Goal: Task Accomplishment & Management: Use online tool/utility

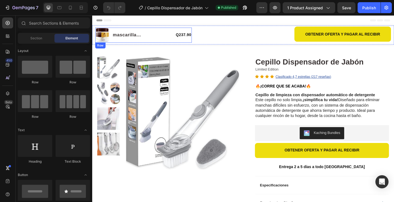
click at [187, 40] on div "Product Images mascarilla [PERSON_NAME] Product Title Q237.90 Product Price Pro…" at bounding box center [148, 37] width 105 height 16
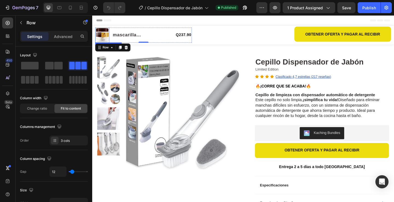
click at [108, 40] on img at bounding box center [103, 36] width 15 height 15
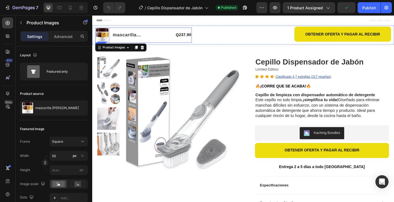
click at [185, 39] on div "Product Images 0 mascarilla [PERSON_NAME] Product Title Q237.90 Product Price P…" at bounding box center [148, 37] width 105 height 16
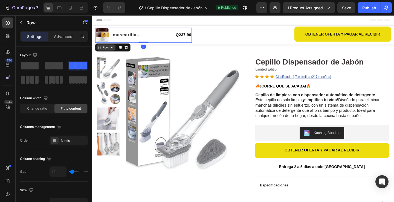
click at [114, 50] on icon at bounding box center [113, 50] width 4 height 4
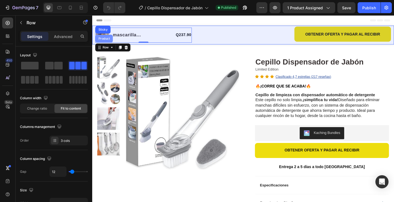
click at [108, 43] on div "Product" at bounding box center [105, 40] width 19 height 9
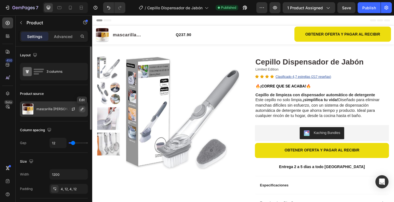
click at [82, 109] on icon "button" at bounding box center [82, 109] width 4 height 4
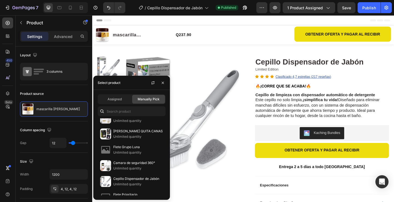
scroll to position [274, 0]
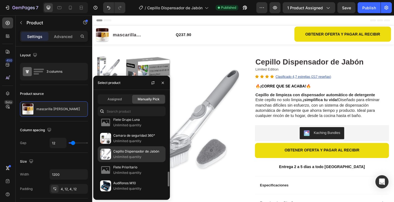
click at [121, 155] on p "Unlimited quantity" at bounding box center [138, 156] width 50 height 5
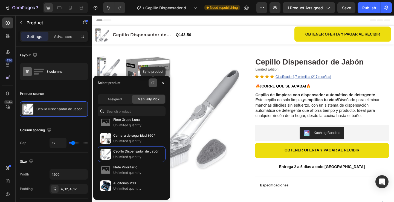
click at [150, 85] on button "button" at bounding box center [153, 83] width 9 height 9
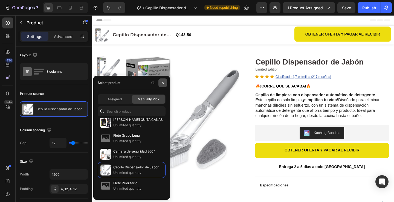
drag, startPoint x: 164, startPoint y: 83, endPoint x: 77, endPoint y: 74, distance: 87.0
click at [164, 83] on icon "button" at bounding box center [163, 83] width 4 height 4
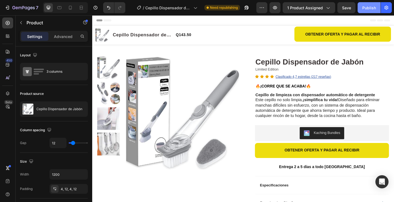
click at [372, 8] on div "Publish" at bounding box center [370, 8] width 14 height 6
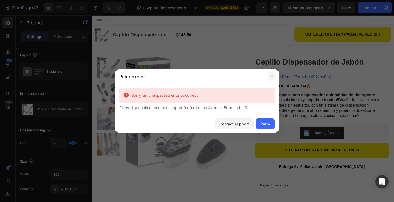
click at [274, 75] on icon "button" at bounding box center [272, 76] width 4 height 4
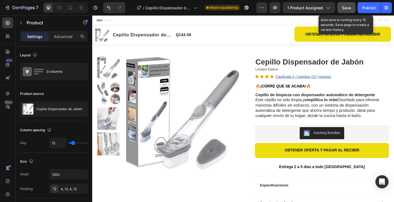
click at [349, 8] on span "Save" at bounding box center [346, 7] width 9 height 5
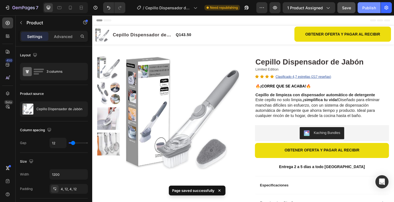
click at [372, 5] on div "Publish" at bounding box center [370, 8] width 14 height 6
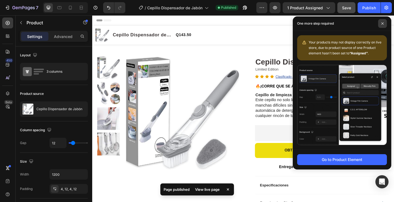
click at [382, 23] on icon at bounding box center [382, 23] width 3 height 3
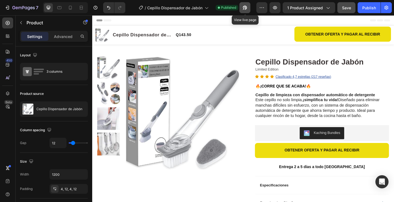
click at [249, 8] on button "button" at bounding box center [245, 7] width 11 height 11
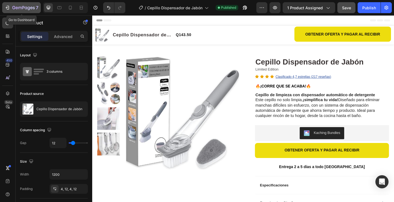
click at [12, 10] on icon "button" at bounding box center [23, 8] width 22 height 5
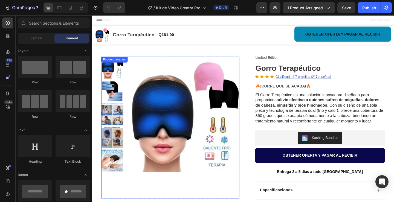
click at [161, 103] on img at bounding box center [193, 125] width 120 height 131
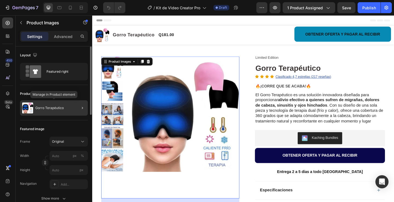
click at [68, 108] on div "Gorro Terapéutico" at bounding box center [54, 107] width 68 height 15
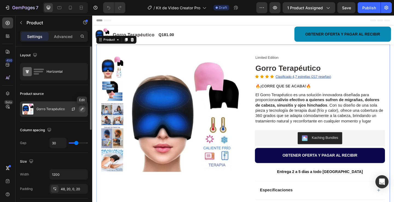
click at [81, 110] on icon "button" at bounding box center [82, 109] width 3 height 3
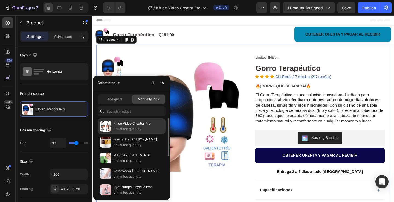
click at [116, 129] on p "Unlimited quantity" at bounding box center [138, 128] width 50 height 5
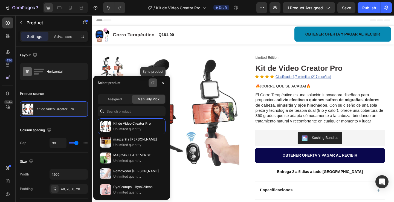
click at [153, 83] on icon "button" at bounding box center [153, 83] width 4 height 4
click at [249, 51] on div "Product Images Row Limited Edition Text Block Kit de Video Creator Pro Product …" at bounding box center [257, 165] width 320 height 236
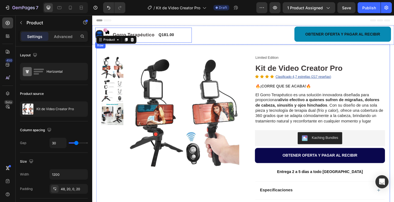
click at [176, 41] on div "Q181.00 Product Price Product Price" at bounding box center [173, 37] width 18 height 16
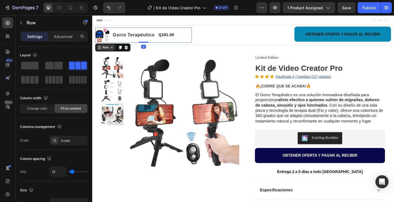
click at [111, 50] on div "Row" at bounding box center [106, 50] width 9 height 5
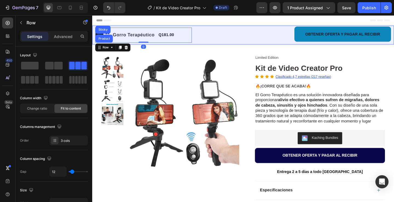
click at [106, 39] on div "Product" at bounding box center [105, 40] width 15 height 3
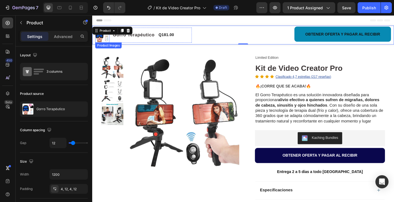
click at [110, 44] on img at bounding box center [103, 36] width 15 height 15
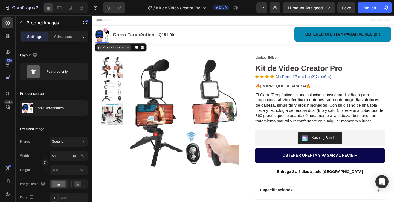
click at [119, 53] on div "Product Images" at bounding box center [116, 50] width 38 height 7
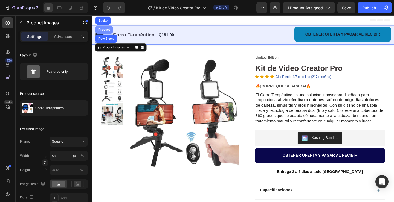
click at [107, 32] on div "Product" at bounding box center [105, 30] width 15 height 3
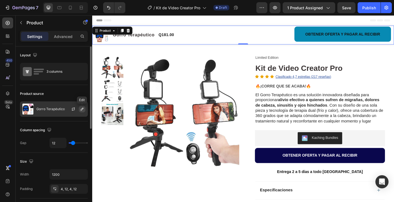
click at [80, 110] on button "button" at bounding box center [82, 109] width 7 height 7
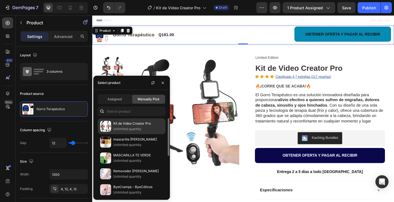
click at [118, 125] on p "Kit de Video Creator Pro" at bounding box center [138, 123] width 50 height 5
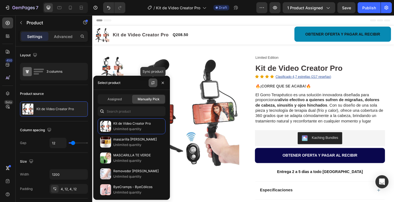
click at [149, 86] on button "button" at bounding box center [153, 83] width 9 height 9
click at [304, 22] on div "Header" at bounding box center [257, 20] width 320 height 11
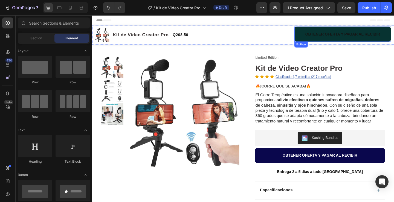
click at [316, 37] on button "OBTENER OFERTA Y PAGAR AL RECIBIR" at bounding box center [364, 36] width 105 height 16
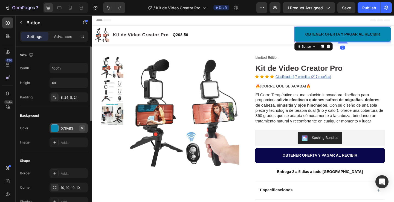
click at [79, 130] on button "button" at bounding box center [82, 128] width 7 height 7
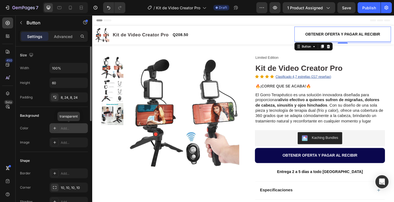
click at [71, 129] on div "Add..." at bounding box center [74, 128] width 26 height 5
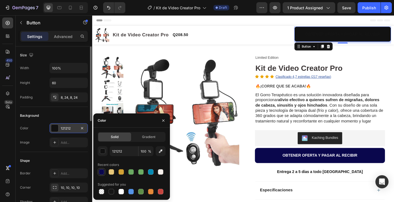
click at [103, 172] on div at bounding box center [101, 171] width 5 height 5
type input "0A074D"
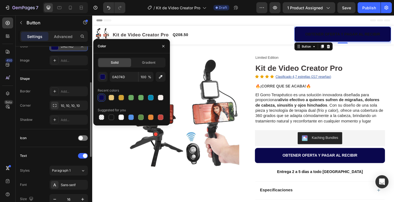
scroll to position [137, 0]
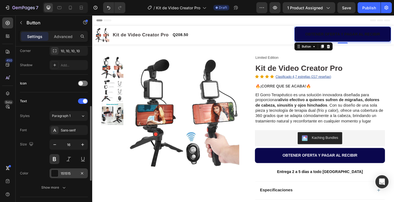
click at [71, 171] on div "151515" at bounding box center [69, 173] width 16 height 5
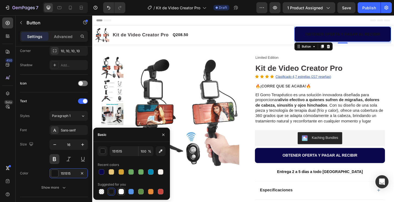
click at [123, 194] on div at bounding box center [121, 191] width 5 height 5
type input "FFFFFF"
click at [293, 21] on div "Header" at bounding box center [257, 20] width 320 height 11
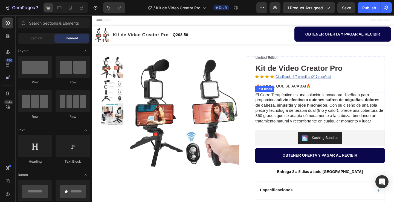
click at [394, 129] on p "El Gorro Terapéutico es una solución innovadora diseñada para proporcionar aliv…" at bounding box center [340, 116] width 140 height 34
click at [394, 131] on p "El Gorro Terapéutico es una solución innovadora diseñada para proporcionar aliv…" at bounding box center [340, 116] width 140 height 34
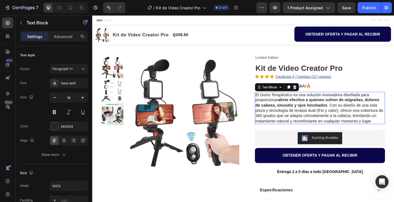
click at [394, 131] on p "El Gorro Terapéutico es una solución innovadora diseñada para proporcionar aliv…" at bounding box center [340, 116] width 140 height 34
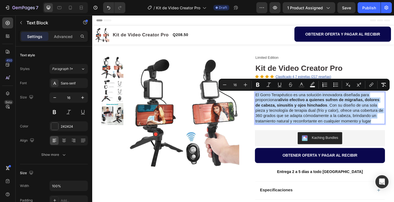
drag, startPoint x: 395, startPoint y: 131, endPoint x: 267, endPoint y: 102, distance: 130.7
click at [269, 102] on div "El Gorro Terapéutico es una solución innovadora diseñada para proporcionar aliv…" at bounding box center [340, 116] width 142 height 35
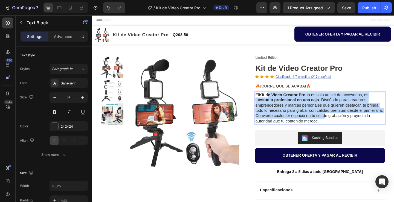
drag, startPoint x: 343, startPoint y: 133, endPoint x: 282, endPoint y: 103, distance: 67.7
click at [282, 103] on div "El Kit de Video Creator Pro no es solo un set de accesorios, es tu estudio prof…" at bounding box center [340, 116] width 142 height 35
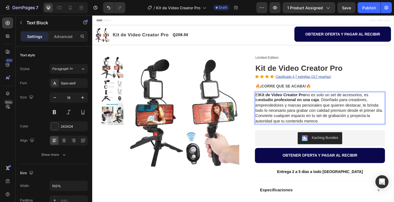
drag, startPoint x: 359, startPoint y: 139, endPoint x: 354, endPoint y: 133, distance: 7.9
click at [355, 134] on p "Convierte cualquier espacio en tu set de grabación y proyecta la autoridad que …" at bounding box center [340, 127] width 140 height 11
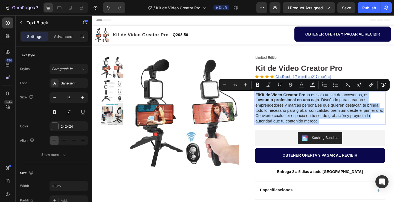
drag, startPoint x: 332, startPoint y: 136, endPoint x: 269, endPoint y: 100, distance: 72.8
click at [269, 100] on div "El Kit de Video Creator Pro no es solo un set de accesorios, es tu estudio prof…" at bounding box center [340, 116] width 142 height 35
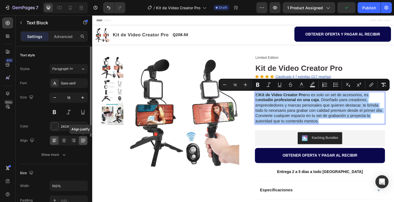
click at [81, 141] on icon at bounding box center [82, 140] width 5 height 5
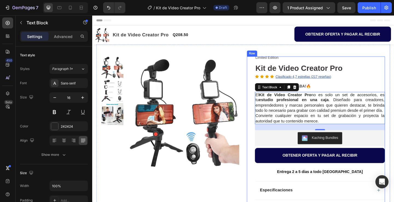
click at [262, 169] on div "Limited Edition Text Block Kit de Video Creator Pro Product Title Icon Icon Ico…" at bounding box center [336, 171] width 150 height 223
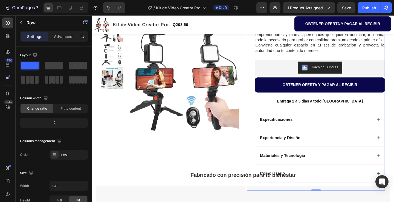
scroll to position [82, 0]
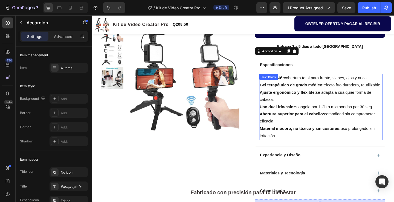
scroll to position [137, 0]
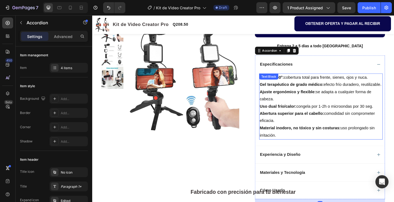
click at [294, 150] on p "Material inodoro, no tóxico y sin costuras: uso prolongado sin irritación." at bounding box center [341, 142] width 133 height 16
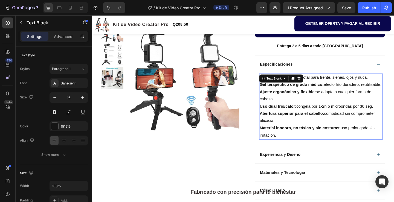
click at [294, 150] on p "Material inodoro, no tóxico y sin costuras: uso prolongado sin irritación." at bounding box center [341, 142] width 133 height 16
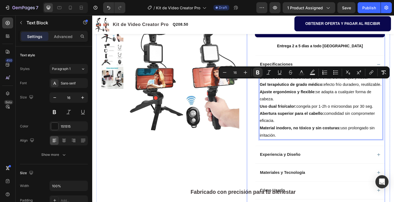
drag, startPoint x: 294, startPoint y: 161, endPoint x: 264, endPoint y: 88, distance: 78.5
click at [264, 88] on div "Limited Edition Text Block Kit de Video Creator Pro Product Title Icon Icon Ico…" at bounding box center [336, 73] width 150 height 301
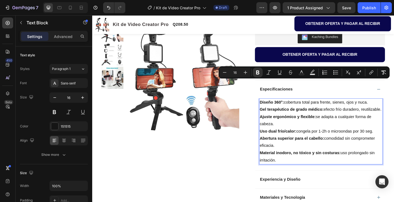
scroll to position [55, 0]
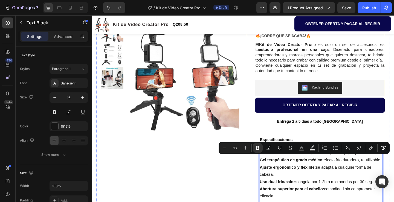
click at [350, 79] on p "Convierte cualquier espacio en tu set de grabación y proyecta la autoridad que …" at bounding box center [340, 72] width 140 height 11
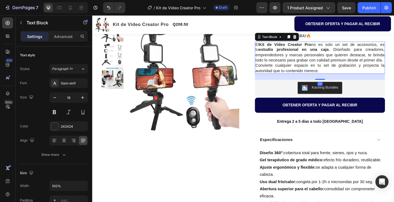
scroll to position [137, 0]
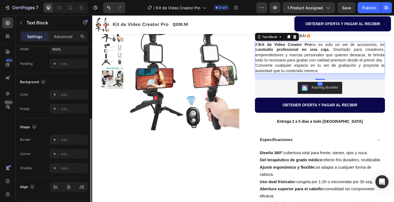
click at [349, 79] on p "Convierte cualquier espacio en tu set de grabación y proyecta la autoridad que …" at bounding box center [340, 72] width 140 height 11
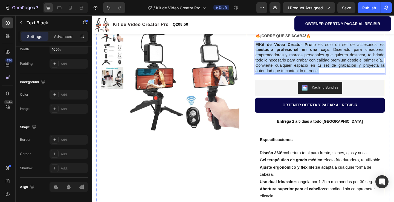
drag, startPoint x: 349, startPoint y: 81, endPoint x: 259, endPoint y: 45, distance: 96.5
click at [261, 45] on div "Limited Edition Text Block Kit de Video Creator Pro Product Title Icon Icon Ico…" at bounding box center [336, 155] width 150 height 301
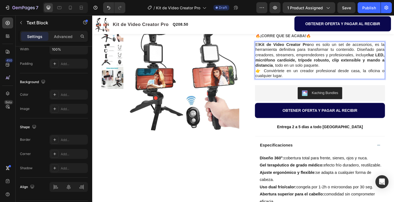
click at [325, 64] on strong "luz LED, micrófono cardioide, trípode robusto, clip extensible y mando a distan…" at bounding box center [340, 64] width 140 height 16
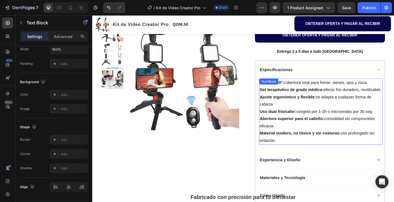
drag, startPoint x: 306, startPoint y: 162, endPoint x: 298, endPoint y: 161, distance: 8.5
click at [306, 156] on p "Material inodoro, no tóxico y sin costuras: uso prolongado sin irritación." at bounding box center [341, 148] width 133 height 16
click at [292, 156] on p "Material inodoro, no tóxico y sin costuras: uso prolongado sin irritación." at bounding box center [341, 148] width 133 height 16
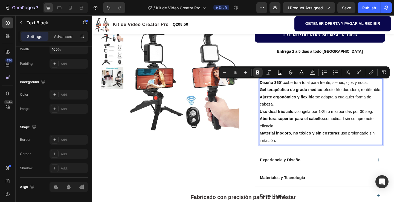
drag, startPoint x: 292, startPoint y: 160, endPoint x: 272, endPoint y: 87, distance: 76.3
click at [274, 87] on div "Diseño 360°: cobertura total para frente, sienes, ojos y nuca. Gel terapéutico …" at bounding box center [341, 120] width 134 height 72
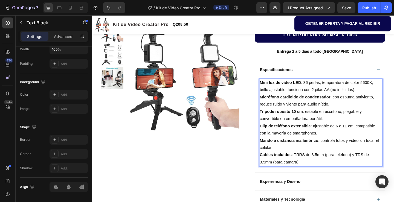
click at [338, 89] on p "Mini luz de vídeo LED : 36 perlas, temperatura de color 5600K, brillo ajustable…" at bounding box center [341, 93] width 133 height 16
click at [324, 90] on p "Mini luz de vídeo LED : , temperatura de color 5600K, brillo ajustable, funcion…" at bounding box center [341, 93] width 133 height 16
click at [323, 176] on p "Cables incluidos : TRRS de 3.5mm (para teléfono) y TRS de 3.5mm (para cámara)" at bounding box center [341, 172] width 133 height 16
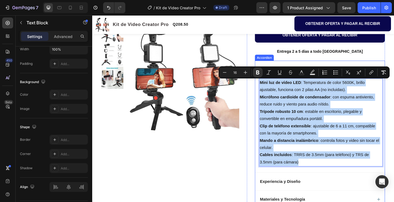
drag, startPoint x: 323, startPoint y: 176, endPoint x: 271, endPoint y: 78, distance: 111.2
click at [271, 78] on div "Especificaciones Mini luz de vídeo LED : Temperatura de color 5600K, brillo aju…" at bounding box center [340, 126] width 141 height 122
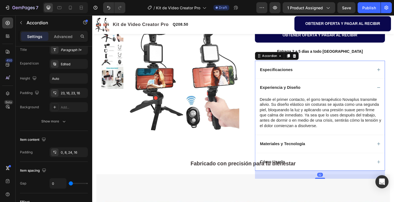
scroll to position [0, 0]
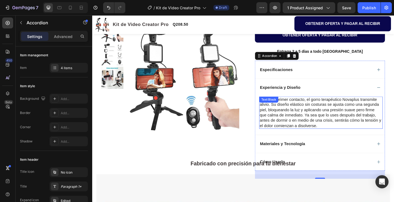
click at [343, 136] on p "Desde el primer contacto, el gorro terapéutico Novaplus transmite alivio. Su di…" at bounding box center [341, 122] width 133 height 34
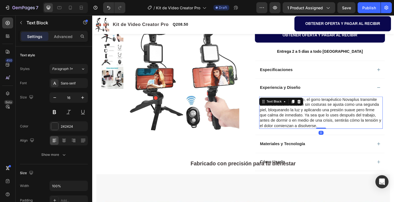
click at [343, 136] on p "Desde el primer contacto, el gorro terapéutico Novaplus transmite alivio. Su di…" at bounding box center [341, 122] width 133 height 34
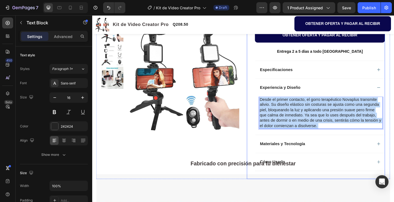
drag, startPoint x: 343, startPoint y: 136, endPoint x: 277, endPoint y: 111, distance: 70.9
click at [270, 107] on div "Desde el primer contacto, el gorro terapéutico Novaplus transmite alivio. Su di…" at bounding box center [340, 125] width 141 height 42
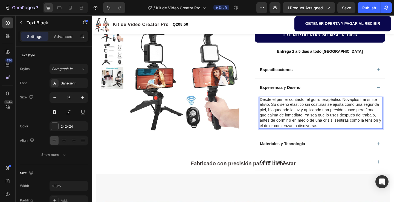
click at [347, 137] on p "Desde el primer contacto, el gorro terapéutico Novaplus transmite alivio. Su di…" at bounding box center [341, 122] width 133 height 34
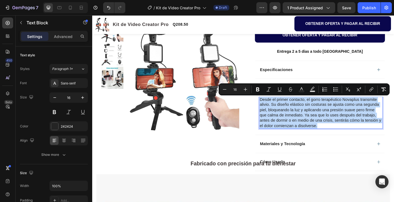
drag, startPoint x: 346, startPoint y: 136, endPoint x: 272, endPoint y: 106, distance: 79.2
click at [274, 106] on div "Desde el primer contacto, el gorro terapéutico Novaplus transmite alivio. Su di…" at bounding box center [341, 121] width 134 height 35
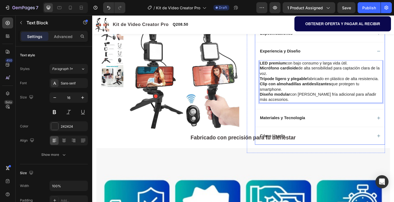
scroll to position [192, 0]
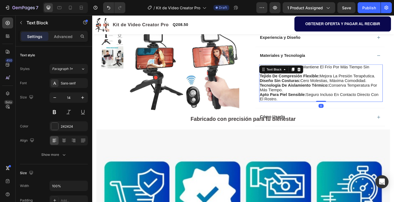
click at [303, 102] on strong "apto para piel sensible:" at bounding box center [300, 101] width 50 height 5
click at [305, 108] on div "gel médico avanzado: mantiene el frío por más tiempo sin rigidez. tejido de com…" at bounding box center [341, 89] width 134 height 41
drag, startPoint x: 304, startPoint y: 107, endPoint x: 272, endPoint y: 70, distance: 49.1
click at [274, 70] on div "gel médico avanzado: mantiene el frío por más tiempo sin rigidez. tejido de com…" at bounding box center [341, 89] width 134 height 41
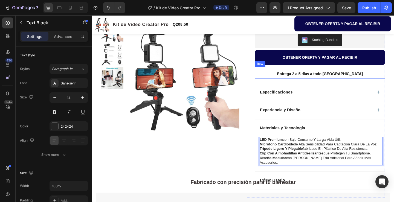
scroll to position [110, 0]
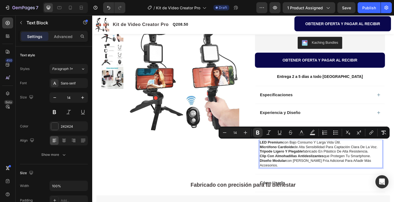
drag, startPoint x: 273, startPoint y: 154, endPoint x: 369, endPoint y: 152, distance: 95.9
click at [369, 152] on p "LED premium con bajo consumo y larga vida útil." at bounding box center [341, 153] width 133 height 5
click at [334, 131] on icon "Editor contextual toolbar" at bounding box center [333, 131] width 1 height 1
type input "14"
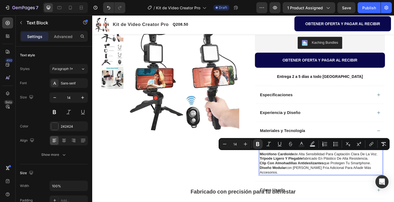
drag, startPoint x: 273, startPoint y: 166, endPoint x: 403, endPoint y: 164, distance: 130.3
click at [394, 164] on p "Micrófono cardioide de alta sensibilidad para captación clara de la voz." at bounding box center [341, 166] width 133 height 5
click at [335, 143] on icon "Editor contextual toolbar" at bounding box center [335, 144] width 5 height 5
type input "14"
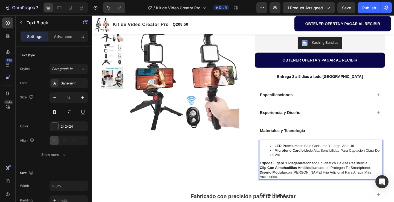
drag, startPoint x: 273, startPoint y: 177, endPoint x: 399, endPoint y: 177, distance: 126.2
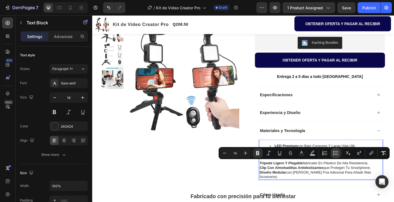
click at [334, 152] on icon "Editor contextual toolbar" at bounding box center [335, 153] width 5 height 5
type input "14"
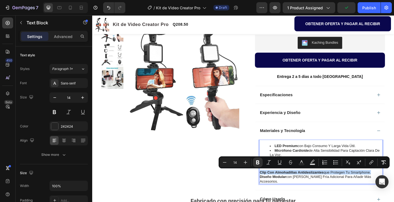
drag, startPoint x: 287, startPoint y: 188, endPoint x: 394, endPoint y: 186, distance: 106.8
click at [394, 186] on p "Clip con almohadillas antideslizantes que protegen tu smartphone." at bounding box center [341, 186] width 133 height 5
click at [337, 160] on icon "Editor contextual toolbar" at bounding box center [335, 162] width 5 height 5
type input "14"
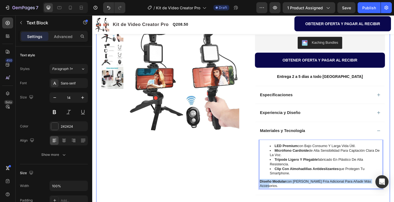
drag, startPoint x: 273, startPoint y: 196, endPoint x: 413, endPoint y: 198, distance: 139.6
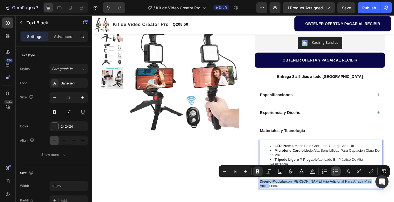
click at [336, 173] on icon "Editor contextual toolbar" at bounding box center [335, 171] width 5 height 5
type input "14"
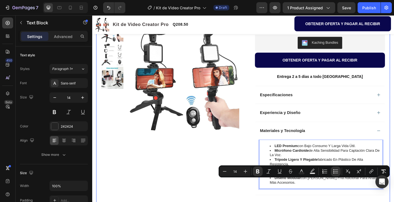
click at [242, 174] on div "Product Images Row" at bounding box center [177, 95] width 150 height 289
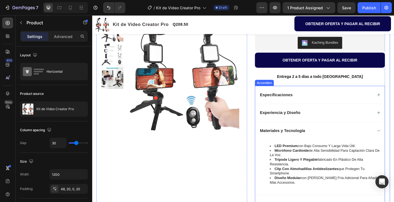
click at [353, 119] on div "Experiencia y Diseño" at bounding box center [335, 121] width 123 height 7
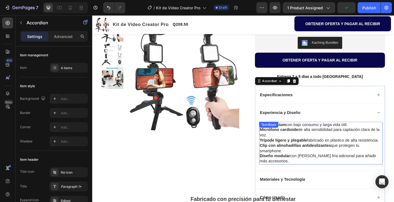
click at [328, 139] on p "Micrófono cardioide de alta sensibilidad para captación clara de la voz." at bounding box center [341, 142] width 133 height 11
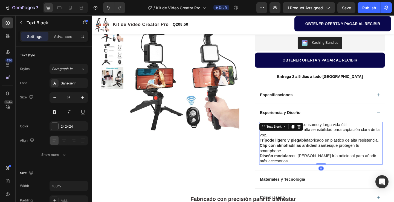
click at [310, 152] on strong "Trípode ligero y plegable" at bounding box center [300, 151] width 51 height 5
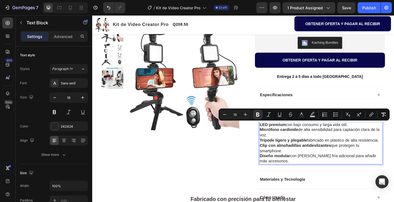
drag, startPoint x: 273, startPoint y: 133, endPoint x: 398, endPoint y: 135, distance: 125.1
click at [394, 135] on p "LED premium con bajo consumo y larga vida útil." at bounding box center [341, 135] width 133 height 6
click at [336, 115] on icon "Editor contextual toolbar" at bounding box center [336, 114] width 3 height 0
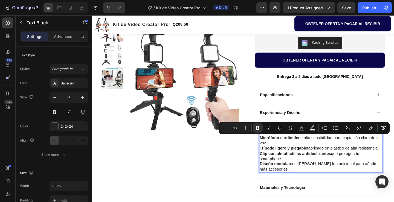
drag, startPoint x: 273, startPoint y: 149, endPoint x: 294, endPoint y: 151, distance: 21.0
click at [292, 153] on p "Micrófono cardioide de alta sensibilidad para captación clara de la voz." at bounding box center [341, 151] width 133 height 11
click at [336, 129] on icon "Editor contextual toolbar" at bounding box center [335, 127] width 5 height 5
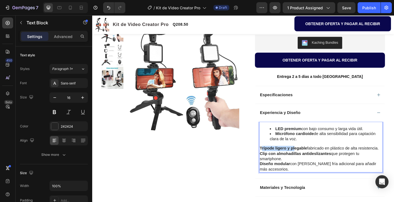
drag, startPoint x: 274, startPoint y: 159, endPoint x: 281, endPoint y: 163, distance: 7.7
click at [307, 161] on strong "Trípode ligero y plegable" at bounding box center [300, 160] width 51 height 5
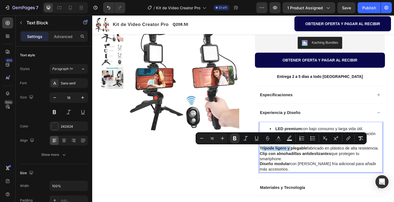
click at [275, 160] on strong "Trípode ligero y plegable" at bounding box center [300, 160] width 51 height 5
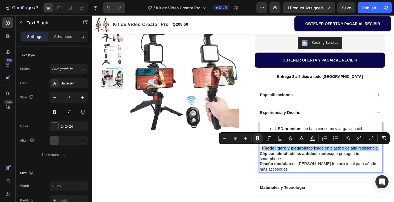
drag, startPoint x: 274, startPoint y: 160, endPoint x: 402, endPoint y: 160, distance: 128.7
click at [394, 160] on p "Trípode ligero y plegable fabricado en plástico de alta resistencia." at bounding box center [341, 161] width 133 height 6
drag, startPoint x: 294, startPoint y: 171, endPoint x: 287, endPoint y: 169, distance: 7.6
click at [294, 171] on p "Clip con almohadillas antideslizantes que protegen tu smartphone." at bounding box center [341, 168] width 133 height 11
drag, startPoint x: 273, startPoint y: 158, endPoint x: 418, endPoint y: 160, distance: 144.8
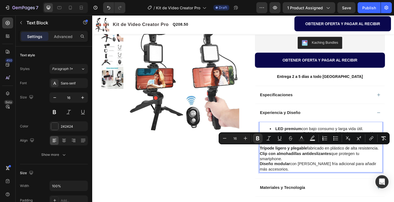
click at [332, 140] on button "Bulleted List" at bounding box center [336, 139] width 10 height 10
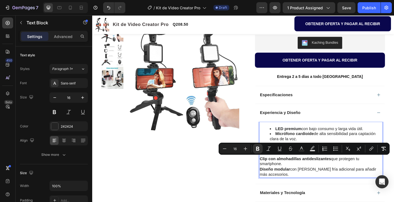
drag, startPoint x: 274, startPoint y: 172, endPoint x: 302, endPoint y: 177, distance: 29.0
click at [302, 177] on p "Clip con almohadillas antideslizantes que protegen tu smartphone." at bounding box center [341, 174] width 133 height 11
click at [336, 148] on icon "Editor contextual toolbar" at bounding box center [335, 148] width 5 height 5
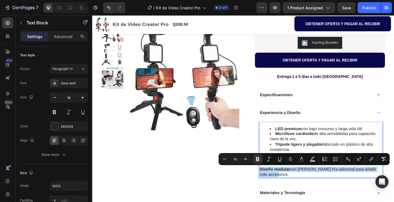
drag, startPoint x: 273, startPoint y: 183, endPoint x: 304, endPoint y: 189, distance: 31.6
click at [304, 189] on p "Diseño modular con zapata fría adicional para añadir más accesorios." at bounding box center [341, 185] width 133 height 11
click at [335, 160] on icon "Editor contextual toolbar" at bounding box center [335, 159] width 5 height 5
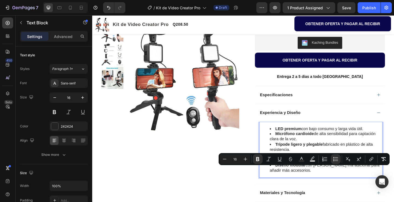
click at [349, 197] on div "LED premium con bajo consumo y larga vida útil. Micrófono cardioide de alta sen…" at bounding box center [340, 165] width 141 height 68
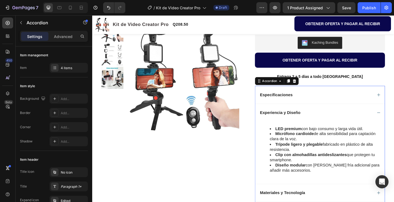
click at [338, 122] on div "Experiencia y Diseño" at bounding box center [335, 121] width 123 height 7
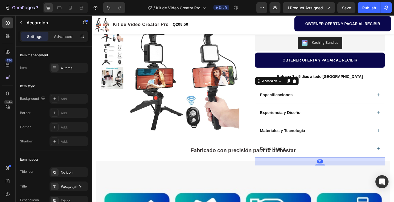
click at [338, 122] on div "Experiencia y Diseño" at bounding box center [335, 121] width 123 height 7
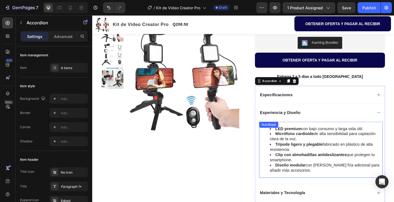
click at [326, 188] on div "LED premium con bajo consumo y larga vida útil. Micrófono cardioide de alta sen…" at bounding box center [341, 161] width 134 height 61
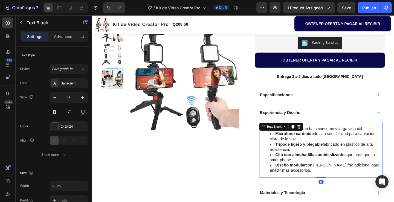
click at [325, 185] on li "Diseño modular con zapata fría adicional para añadir más accesorios." at bounding box center [347, 181] width 122 height 11
click at [325, 184] on li "Diseño modular con zapata fría adicional para añadir más accesorios." at bounding box center [347, 181] width 122 height 11
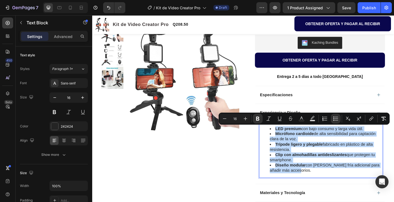
drag, startPoint x: 324, startPoint y: 184, endPoint x: 284, endPoint y: 139, distance: 60.5
click at [284, 139] on ul "LED premium con bajo consumo y larga vida útil. Micrófono cardioide de alta sen…" at bounding box center [341, 161] width 133 height 51
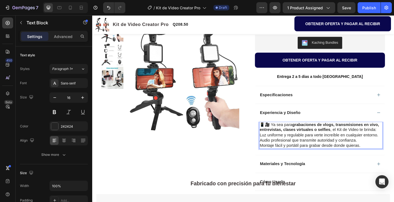
click at [275, 147] on p "Luz uniforme y regulable para verte increíble en cualquier entorno." at bounding box center [341, 146] width 133 height 6
click at [275, 146] on p "Luz uniforme y regulable para verte increíble en cualquier entorno." at bounding box center [341, 146] width 133 height 6
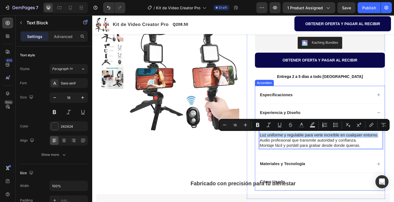
drag, startPoint x: 273, startPoint y: 146, endPoint x: 399, endPoint y: 145, distance: 126.2
click at [394, 147] on div "📱🎥 Ya sea para grabaciones de vlogs, transmisiones en vivo, entrevistas, clases…" at bounding box center [340, 149] width 141 height 36
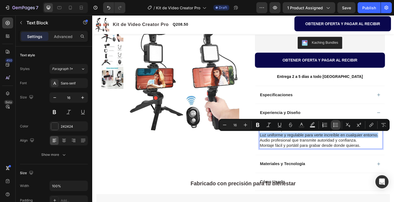
click at [336, 122] on icon "Editor contextual toolbar" at bounding box center [335, 124] width 5 height 5
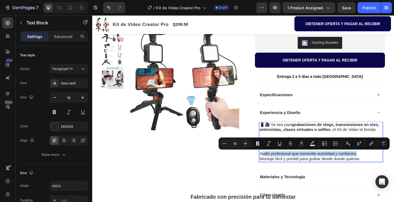
drag, startPoint x: 274, startPoint y: 166, endPoint x: 389, endPoint y: 163, distance: 115.0
click at [394, 164] on p "Audio profesional que transmite autoridad y confianza." at bounding box center [341, 166] width 133 height 6
drag, startPoint x: 338, startPoint y: 143, endPoint x: 326, endPoint y: 148, distance: 12.8
click at [337, 143] on icon "Editor contextual toolbar" at bounding box center [335, 143] width 5 height 5
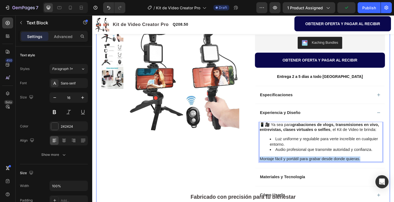
drag, startPoint x: 274, startPoint y: 172, endPoint x: 407, endPoint y: 170, distance: 133.6
click at [394, 170] on div "Product Images Row Limited Edition Text Block Kit de Video Creator Pro Product …" at bounding box center [257, 84] width 320 height 292
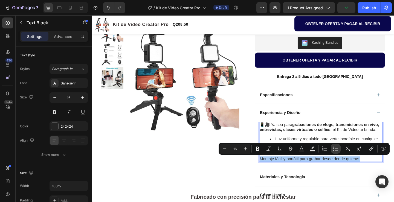
click at [335, 148] on icon "Editor contextual toolbar" at bounding box center [335, 148] width 5 height 5
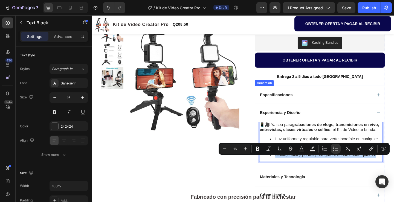
click at [341, 184] on div "Materiales y Tecnología" at bounding box center [340, 191] width 141 height 19
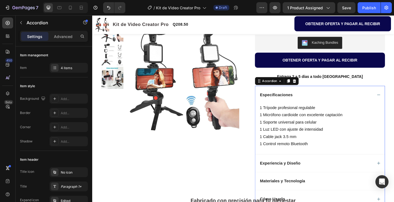
scroll to position [137, 0]
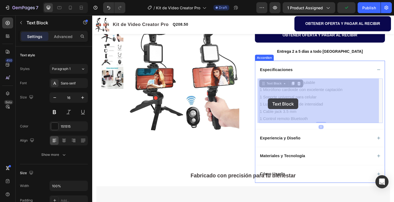
drag, startPoint x: 329, startPoint y: 128, endPoint x: 293, endPoint y: 116, distance: 37.4
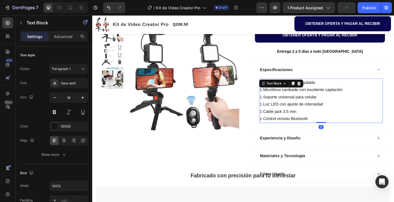
click at [340, 128] on p "1 Control remoto Bluetooth" at bounding box center [341, 128] width 133 height 8
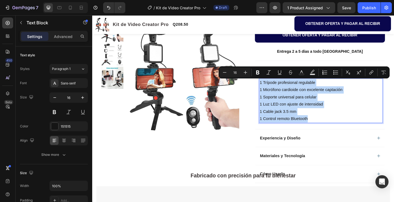
drag, startPoint x: 329, startPoint y: 128, endPoint x: 273, endPoint y: 87, distance: 69.7
click at [274, 87] on div "1 Trípode profesional regulable 1 Micrófono cardioide con excelente captación 1…" at bounding box center [341, 108] width 134 height 48
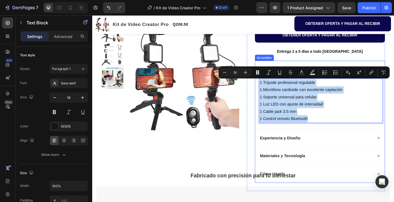
click at [320, 149] on div "Experiencia y Diseño" at bounding box center [335, 149] width 123 height 7
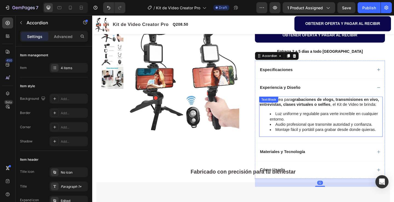
click at [394, 142] on li "Montaje fácil y portátil para grabar desde donde quieras." at bounding box center [347, 140] width 122 height 6
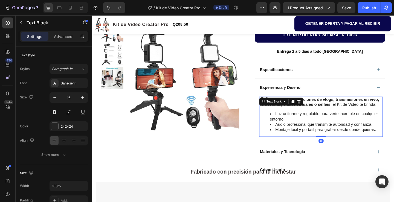
click at [394, 139] on li "Montaje fácil y portátil para grabar desde donde quieras." at bounding box center [347, 140] width 122 height 6
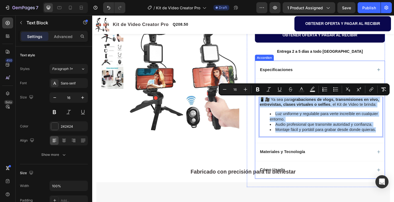
drag, startPoint x: 399, startPoint y: 139, endPoint x: 267, endPoint y: 109, distance: 136.0
click at [269, 109] on div "Especificaciones Experiencia y Diseño 📱🎥 Ya sea para grabaciones de vlogs, tran…" at bounding box center [340, 129] width 142 height 129
click at [367, 152] on div "📱🎥 Ya sea para grabaciones de vlogs, transmisiones en vivo, entrevistas, clases…" at bounding box center [340, 129] width 141 height 51
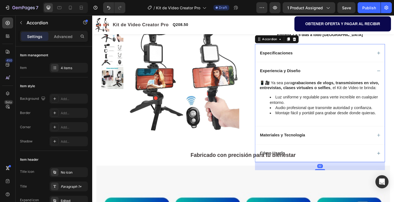
scroll to position [164, 0]
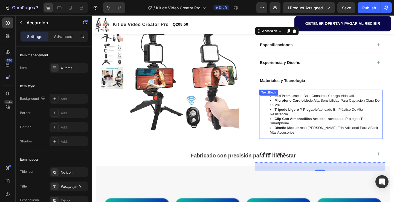
click at [305, 146] on div "led premium con bajo consumo y larga vida útil. micrófono cardioide de alta sen…" at bounding box center [341, 123] width 134 height 54
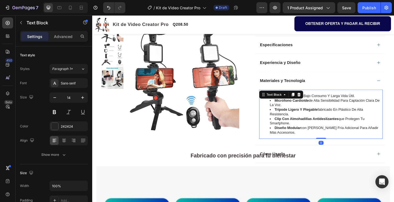
click at [306, 143] on li "diseño modular con zapata fría adicional para añadir más accesorios." at bounding box center [347, 140] width 122 height 10
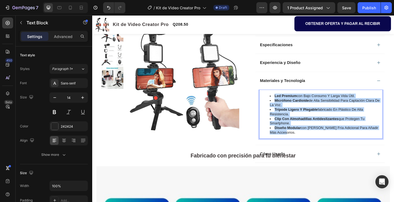
drag, startPoint x: 306, startPoint y: 143, endPoint x: 286, endPoint y: 99, distance: 49.0
click at [286, 99] on div "led premium con bajo consumo y larga vida útil. micrófono cardioide de alta sen…" at bounding box center [341, 123] width 134 height 54
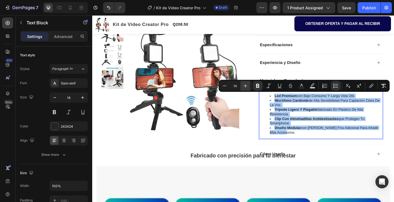
click at [246, 88] on icon "Editor contextual toolbar" at bounding box center [245, 85] width 5 height 5
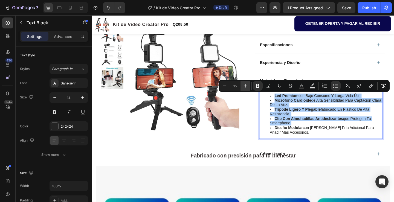
click at [246, 88] on icon "Editor contextual toolbar" at bounding box center [245, 85] width 5 height 5
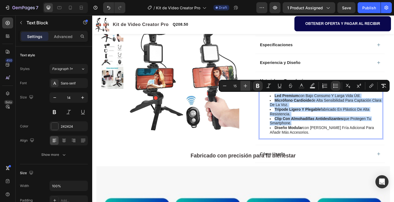
type input "16"
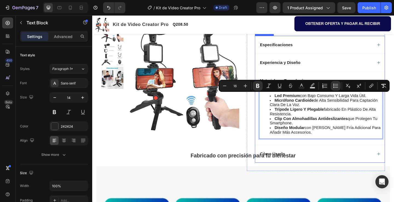
click at [394, 152] on div "Product Images Row Limited Edition Text Block Kit de Video Creator Pro Product …" at bounding box center [257, 34] width 320 height 302
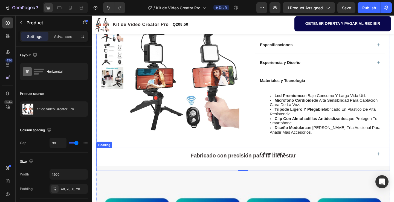
click at [394, 165] on h2 "Fabricado con precisión para tu bienestar" at bounding box center [257, 168] width 320 height 14
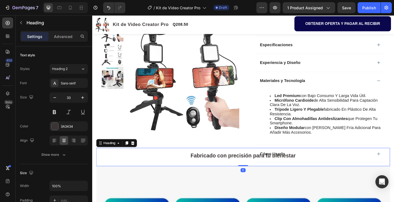
click at [394, 166] on h2 "Fabricado con precisión para tu bienestar" at bounding box center [257, 168] width 320 height 14
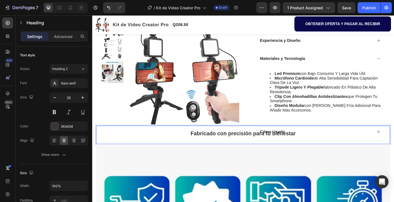
scroll to position [246, 0]
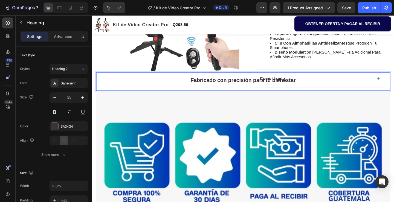
click at [394, 83] on p "Fabricado con precisión para tu bienestar" at bounding box center [256, 85] width 319 height 13
click at [320, 73] on div "led premium con bajo consumo y larga vida útil. micrófono cardioide de alta sen…" at bounding box center [340, 44] width 141 height 60
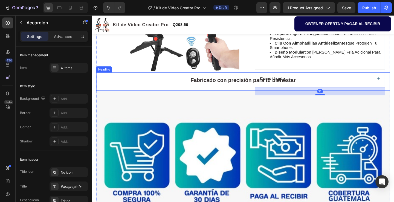
click at [394, 85] on p "⁠⁠⁠⁠⁠⁠⁠ Fabricado con precisión para tu bienestar" at bounding box center [256, 85] width 319 height 13
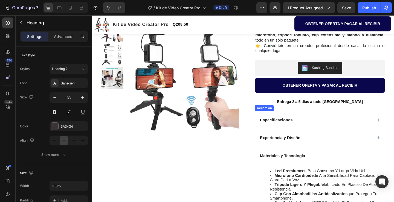
scroll to position [192, 0]
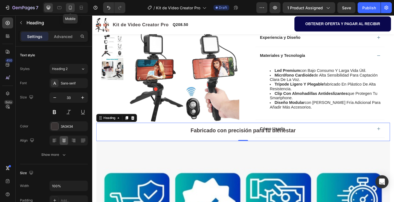
click at [69, 7] on icon at bounding box center [70, 7] width 5 height 5
type input "26"
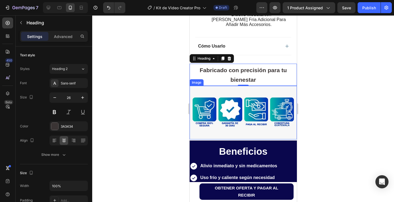
scroll to position [303, 0]
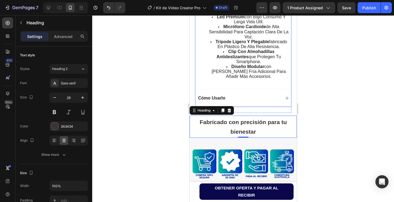
click at [285, 100] on icon at bounding box center [287, 98] width 4 height 4
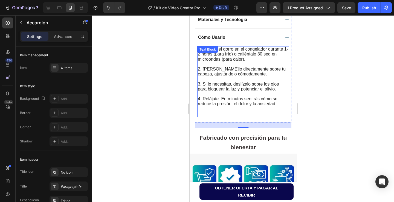
scroll to position [275, 0]
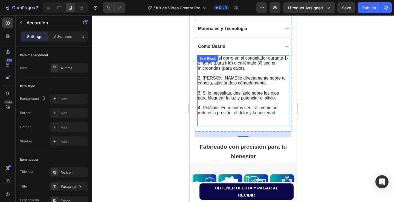
click at [280, 116] on div "1. Guarda el gorro en el congelador durante 1-2 horas (para frío) o caliéntalo …" at bounding box center [243, 90] width 92 height 71
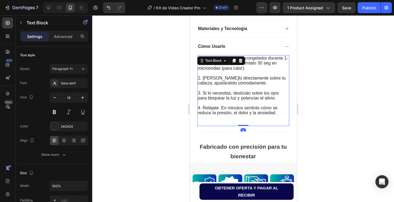
click at [278, 114] on p "4. Relájate. En minutos sentirás cómo se reduce la presión, el dolor y la ansie…" at bounding box center [243, 111] width 91 height 10
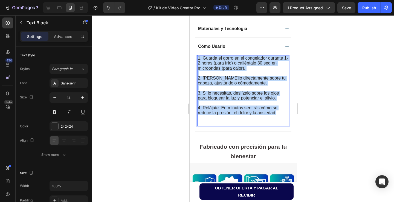
drag, startPoint x: 278, startPoint y: 114, endPoint x: 183, endPoint y: 57, distance: 111.0
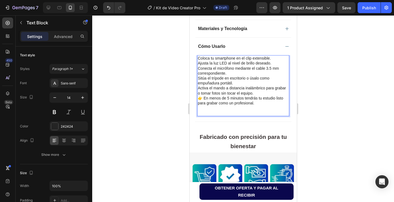
click at [198, 59] on p "Coloca tu smartphone en el clip extensible." at bounding box center [243, 58] width 91 height 5
click at [277, 60] on p "1.Coloca tu smartphone en el clip extensible." at bounding box center [243, 58] width 91 height 5
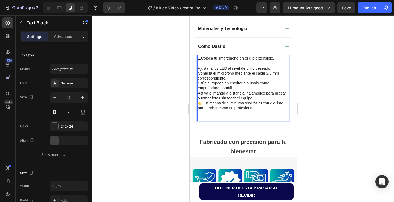
click at [199, 70] on p "Ajusta la luz LED al nivel de brillo deseado." at bounding box center [243, 68] width 91 height 5
click at [281, 70] on p "2.Ajusta la luz LED al nivel de brillo deseado." at bounding box center [243, 68] width 91 height 5
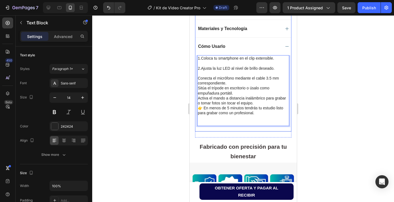
click at [196, 78] on div "1.Coloca tu smartphone en el clip extensible. 2.Ajusta la luz LED al nivel de b…" at bounding box center [243, 93] width 96 height 76
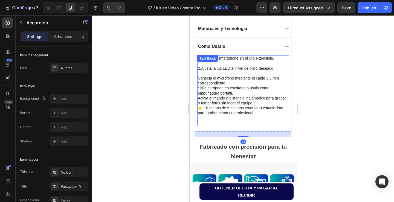
click at [198, 79] on p "Conecta el micrófono mediante el cable 3.5 mm correspondiente." at bounding box center [243, 81] width 91 height 10
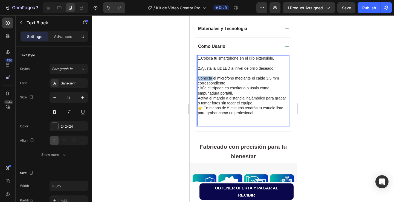
click at [198, 79] on p "Conecta el micrófono mediante el cable 3.5 mm correspondiente." at bounding box center [243, 81] width 91 height 10
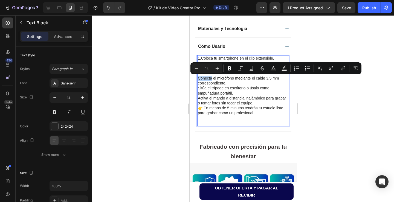
click at [198, 79] on p "Conecta el micrófono mediante el cable 3.5 mm correspondiente." at bounding box center [243, 81] width 91 height 10
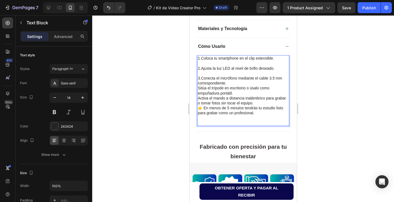
click at [234, 83] on p "3.Conecta el micrófono mediante el cable 3.5 mm correspondiente." at bounding box center [243, 81] width 91 height 10
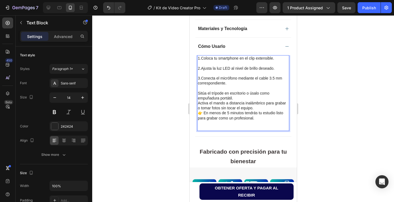
click at [198, 94] on p "Sitúa el trípode en escritorio o úsalo como empuñadura portátil." at bounding box center [243, 96] width 91 height 10
click at [242, 99] on p "4.Sitúa el trípode en escritorio o úsalo como empuñadura portátil." at bounding box center [243, 96] width 91 height 10
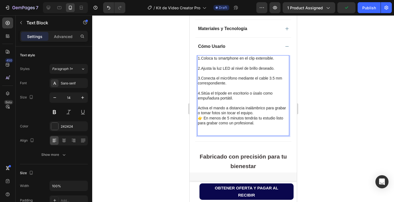
click at [198, 110] on p "Activa el mando a distancia inalámbrico para grabar o tomar fotos sin tocar el …" at bounding box center [243, 111] width 91 height 10
click at [269, 113] on p "5.Activa el mando a distancia inalámbrico para grabar o tomar fotos sin tocar e…" at bounding box center [243, 111] width 91 height 10
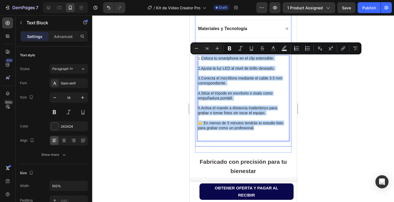
drag, startPoint x: 260, startPoint y: 130, endPoint x: 392, endPoint y: 66, distance: 146.6
click at [202, 51] on div "Cómo Usarlo 1.Coloca tu smartphone en el clip extensible. 2.Ajusta la luz LED a…" at bounding box center [243, 92] width 96 height 109
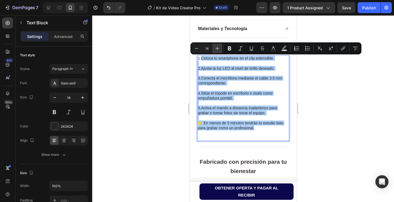
click at [217, 50] on icon "Editor contextual toolbar" at bounding box center [217, 48] width 5 height 5
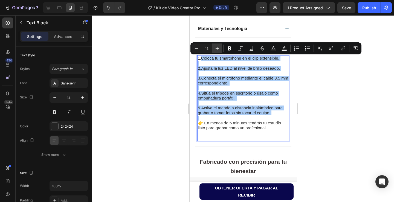
click at [217, 50] on icon "Editor contextual toolbar" at bounding box center [217, 48] width 5 height 5
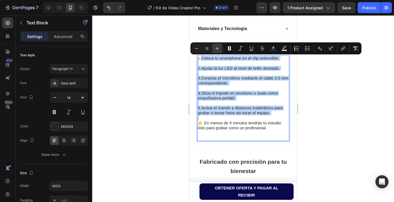
type input "16"
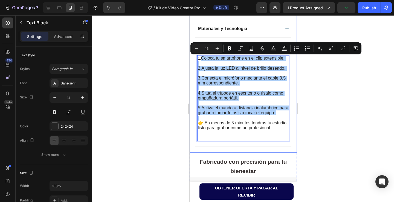
click at [164, 96] on div at bounding box center [243, 108] width 302 height 187
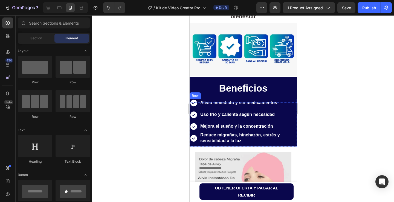
scroll to position [440, 0]
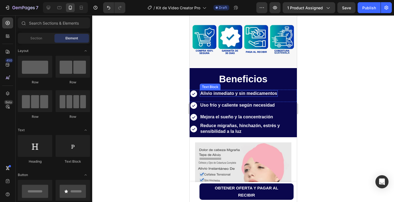
click at [275, 96] on strong "Alivio inmediato y sin medicamentos" at bounding box center [238, 93] width 77 height 5
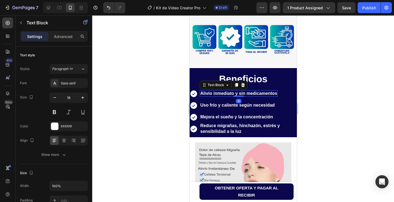
click at [277, 97] on div "Alivio inmediato y sin medicamentos" at bounding box center [239, 94] width 78 height 6
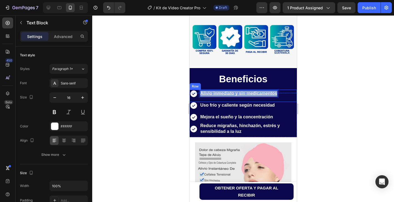
drag, startPoint x: 277, startPoint y: 108, endPoint x: 198, endPoint y: 108, distance: 78.6
click at [198, 102] on div "Icon Alivio inmediato y sin medicamentos Text Block 0 Row" at bounding box center [242, 96] width 107 height 12
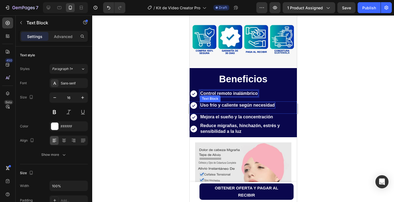
click at [274, 108] on strong "Uso frío y caliente según necesidad" at bounding box center [237, 105] width 74 height 5
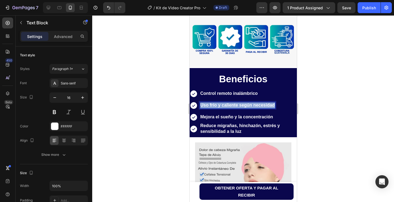
drag, startPoint x: 274, startPoint y: 119, endPoint x: 214, endPoint y: 121, distance: 60.0
click at [214, 108] on strong "Uso frío y caliente según necesidad" at bounding box center [237, 105] width 74 height 5
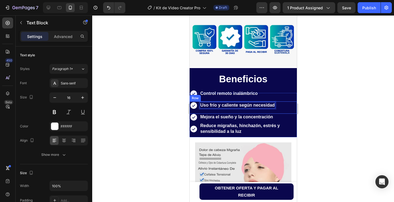
click at [275, 114] on div "Icon Uso frío y caliente según necesidad Text Block 0 Row" at bounding box center [242, 108] width 107 height 12
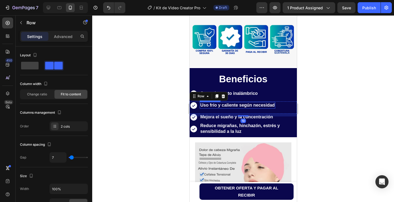
click at [274, 108] on strong "Uso frío y caliente según necesidad" at bounding box center [237, 105] width 74 height 5
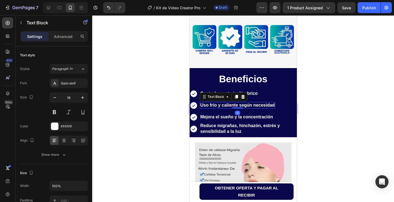
click at [275, 109] on div "Uso frío y caliente según necesidad" at bounding box center [238, 106] width 76 height 6
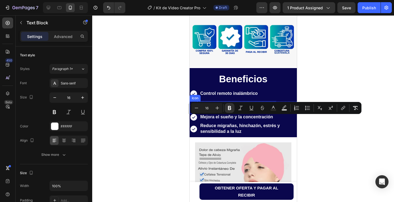
drag, startPoint x: 275, startPoint y: 119, endPoint x: 194, endPoint y: 122, distance: 80.6
click at [194, 114] on div "Icon Uso frío y caliente según necesidad Text Block 0 Row" at bounding box center [242, 108] width 107 height 12
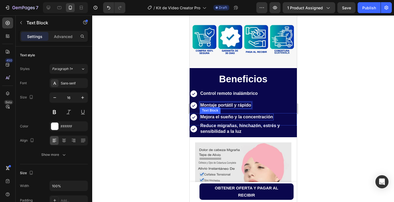
click at [272, 119] on strong "Mejora el sueño y la concentración" at bounding box center [236, 117] width 73 height 5
click at [273, 119] on strong "Mejora el sueño y la concentración" at bounding box center [236, 117] width 73 height 5
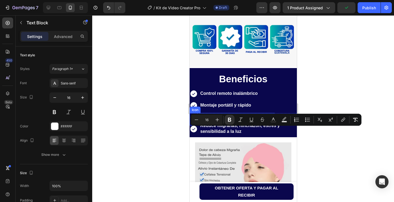
drag, startPoint x: 273, startPoint y: 131, endPoint x: 194, endPoint y: 133, distance: 79.1
click at [194, 126] on div "Icon Mejora el sueño y la concentración Text Block 0 Row" at bounding box center [242, 119] width 107 height 12
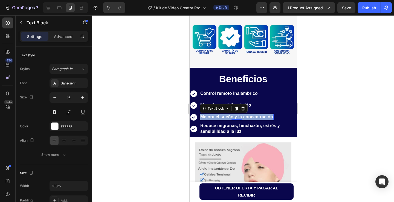
click at [264, 119] on strong "Mejora el sueño y la concentración" at bounding box center [236, 117] width 73 height 5
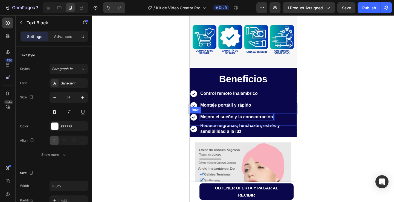
click at [274, 126] on div "Icon Mejora el sueño y la concentración Text Block 0 Row" at bounding box center [242, 119] width 107 height 12
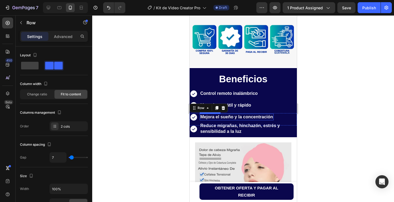
click at [273, 119] on strong "Mejora el sueño y la concentración" at bounding box center [236, 117] width 73 height 5
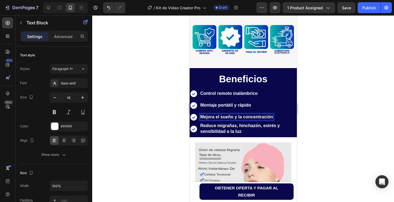
click at [272, 119] on strong "Mejora el sueño y la concentración" at bounding box center [236, 117] width 73 height 5
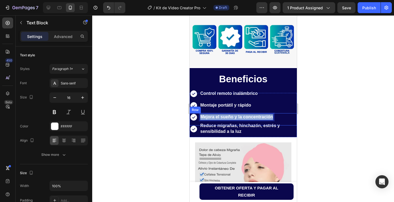
drag, startPoint x: 272, startPoint y: 131, endPoint x: 201, endPoint y: 135, distance: 71.6
click at [201, 126] on div "Mejora el sueño y la concentración Text Block 0" at bounding box center [237, 119] width 74 height 12
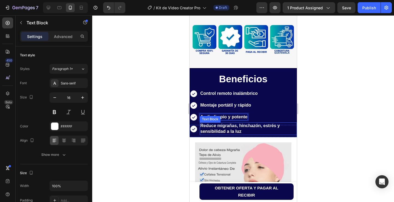
click at [242, 135] on p "Reduce migrañas, hinchazón, estrés y sensibilidad a la luz" at bounding box center [248, 128] width 96 height 11
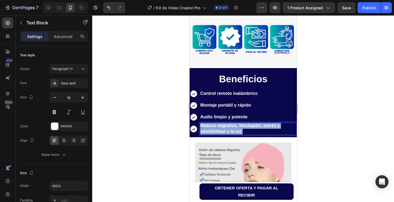
drag, startPoint x: 242, startPoint y: 146, endPoint x: 202, endPoint y: 140, distance: 40.9
click at [202, 135] on p "Reduce migrañas, hinchazón, estrés y sensibilidad a la luz" at bounding box center [248, 128] width 96 height 11
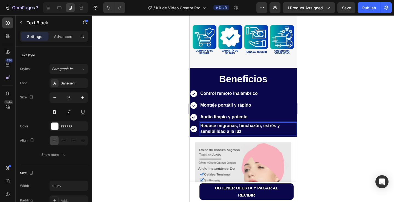
click at [243, 135] on p "Reduce migrañas, hinchazón, estrés y sensibilidad a la luz" at bounding box center [248, 128] width 96 height 11
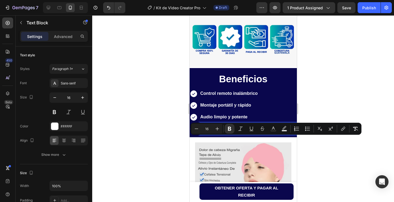
drag, startPoint x: 243, startPoint y: 145, endPoint x: 200, endPoint y: 139, distance: 42.6
click at [200, 135] on p "Reduce migrañas, hinchazón, estrés y sensibilidad a la luz" at bounding box center [248, 128] width 96 height 11
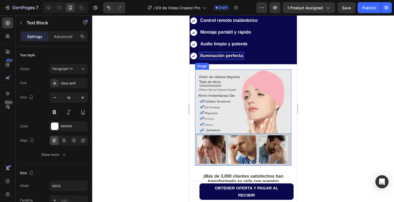
scroll to position [552, 0]
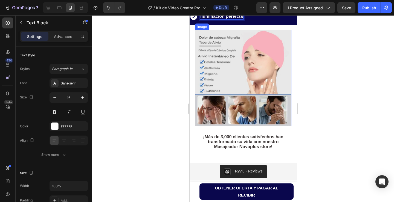
click at [251, 114] on img at bounding box center [243, 78] width 96 height 96
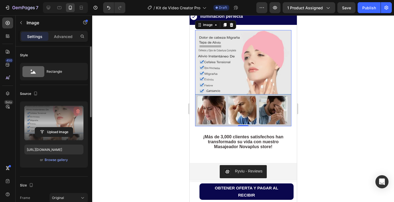
click at [77, 110] on icon "button" at bounding box center [77, 111] width 5 height 5
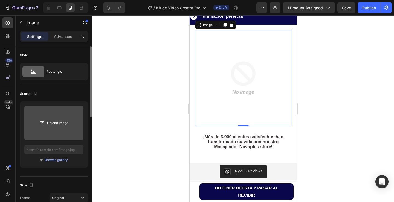
click at [51, 123] on input "file" at bounding box center [54, 123] width 38 height 9
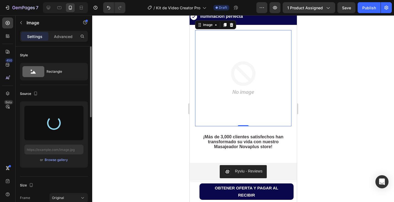
type input "https://cdn.shopify.com/s/files/1/0722/7811/4520/files/gempages_543905542532236…"
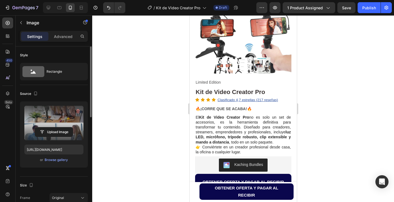
scroll to position [0, 0]
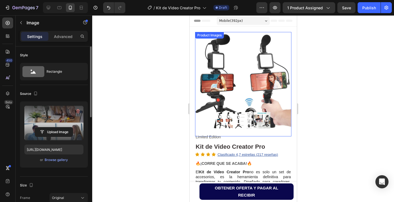
click at [220, 96] on img at bounding box center [243, 81] width 96 height 99
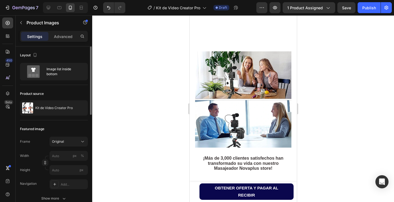
scroll to position [630, 0]
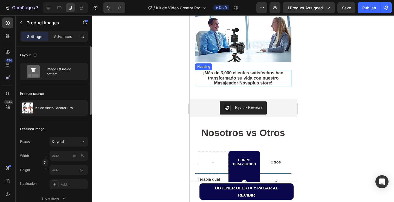
click at [272, 79] on h2 "¡Más de 3,000 clientes satisfechos han transformado su vida con nuestro Masajea…" at bounding box center [243, 78] width 96 height 16
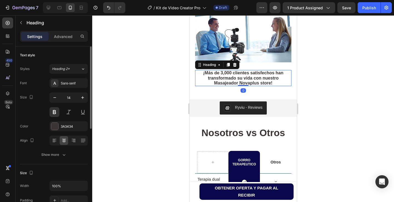
click at [272, 79] on h2 "¡Más de 3,000 clientes satisfechos han transformado su vida con nuestro Masajea…" at bounding box center [243, 78] width 96 height 16
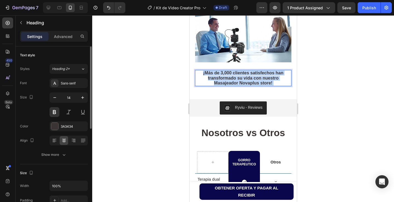
drag, startPoint x: 272, startPoint y: 79, endPoint x: 257, endPoint y: 74, distance: 15.8
click at [257, 74] on p "¡Más de 3,000 clientes satisfechos han transformado su vida con nuestro Masajea…" at bounding box center [242, 78] width 95 height 15
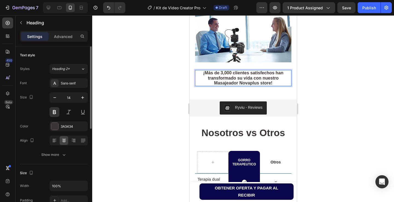
click at [273, 79] on p "¡Más de 3,000 clientes satisfechos han transformado su vida con nuestro Masajea…" at bounding box center [242, 78] width 95 height 15
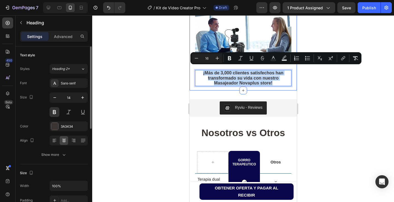
drag, startPoint x: 273, startPoint y: 79, endPoint x: 192, endPoint y: 63, distance: 82.3
click at [192, 63] on div "Image Row ¡Más de 3,000 clientes satisfechos han transformado su vida con nuest…" at bounding box center [242, 31] width 107 height 117
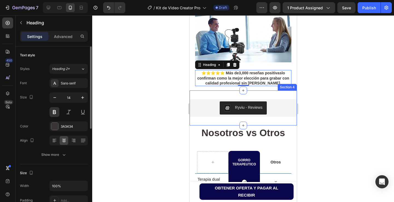
click at [168, 90] on div at bounding box center [243, 108] width 302 height 187
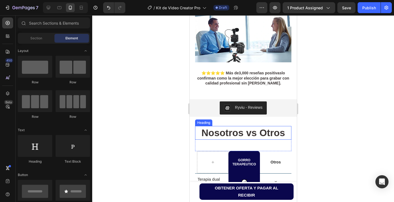
scroll to position [684, 0]
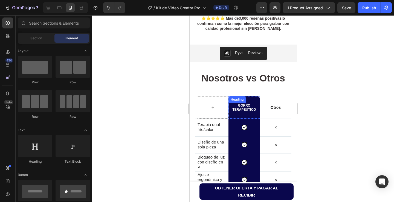
click at [255, 107] on h2 "Gorro terapeutico" at bounding box center [243, 107] width 31 height 9
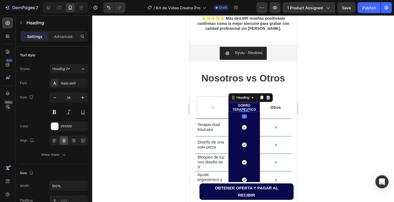
click at [255, 107] on h2 "Gorro terapeutico" at bounding box center [243, 107] width 31 height 9
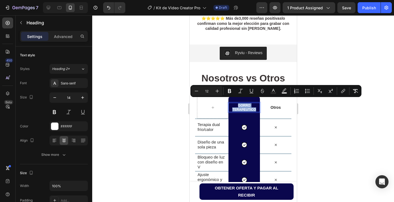
drag, startPoint x: 255, startPoint y: 106, endPoint x: 234, endPoint y: 101, distance: 21.3
click at [234, 103] on p "Gorro terapeutico" at bounding box center [244, 107] width 30 height 8
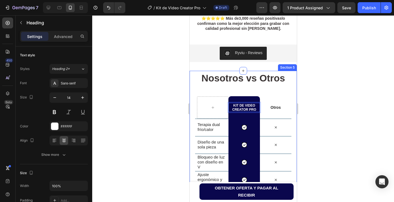
click at [169, 102] on div at bounding box center [243, 108] width 302 height 187
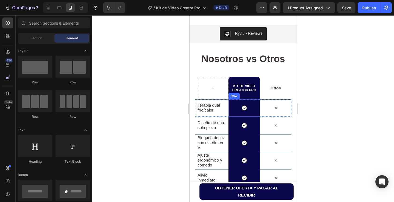
scroll to position [739, 0]
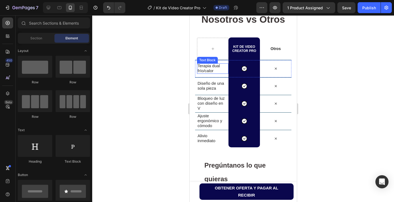
click at [216, 70] on p "Terapia dual frío/calor" at bounding box center [211, 69] width 28 height 10
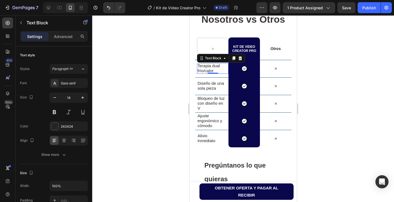
click at [216, 70] on p "Terapia dual frío/calor" at bounding box center [211, 69] width 28 height 10
drag, startPoint x: 216, startPoint y: 70, endPoint x: 197, endPoint y: 66, distance: 19.6
click at [197, 66] on div "Terapia dual frío/calor" at bounding box center [212, 69] width 30 height 10
click at [216, 71] on p "Terapia dual frío/calor" at bounding box center [211, 69] width 28 height 10
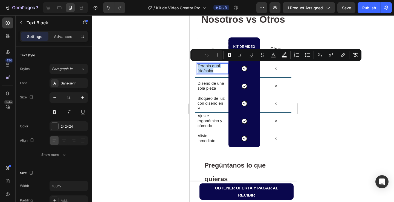
drag, startPoint x: 216, startPoint y: 71, endPoint x: 197, endPoint y: 66, distance: 19.9
click at [197, 66] on div "Terapia dual frío/calor" at bounding box center [212, 69] width 30 height 10
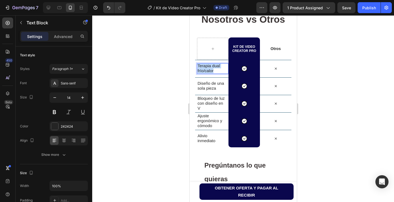
scroll to position [736, 0]
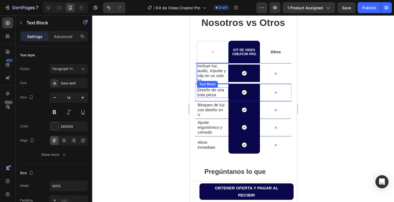
click at [218, 95] on p "Diseño de una sola pieza" at bounding box center [211, 93] width 28 height 10
click at [220, 94] on p "Diseño de una sola pieza" at bounding box center [211, 93] width 28 height 10
drag, startPoint x: 219, startPoint y: 96, endPoint x: 195, endPoint y: 93, distance: 24.5
click at [195, 93] on div "Diseño de una sola pieza Text Block 0 Icon Row Icon Row" at bounding box center [243, 93] width 96 height 18
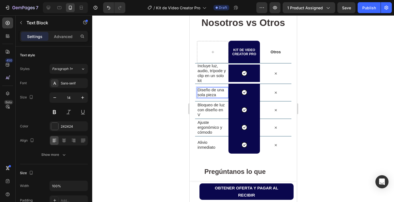
click at [221, 94] on p "Diseño de una sola pieza" at bounding box center [211, 93] width 28 height 10
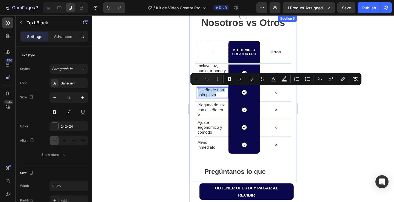
drag, startPoint x: 217, startPoint y: 94, endPoint x: 193, endPoint y: 88, distance: 24.5
click at [193, 88] on div "Nosotros vs Otros Heading Row ⁠⁠⁠⁠⁠⁠⁠ Kit de Video Creator Pro Heading Row Otro…" at bounding box center [242, 163] width 107 height 297
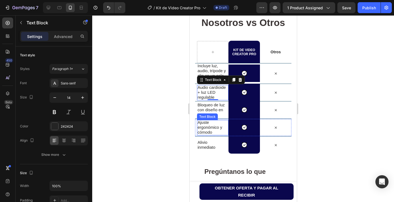
click at [216, 116] on div "Text Block" at bounding box center [207, 116] width 19 height 5
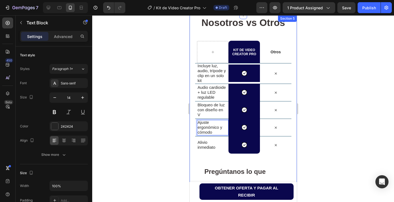
click at [174, 113] on div at bounding box center [243, 108] width 302 height 187
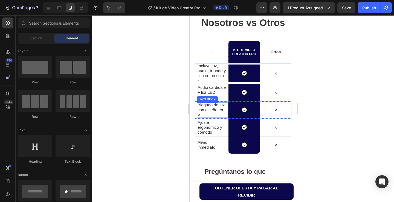
click at [220, 114] on p "Bloqueo de luz con diseño en V" at bounding box center [211, 110] width 28 height 15
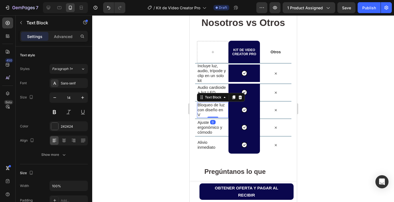
click at [217, 115] on p "Bloqueo de luz con diseño en V" at bounding box center [211, 110] width 28 height 15
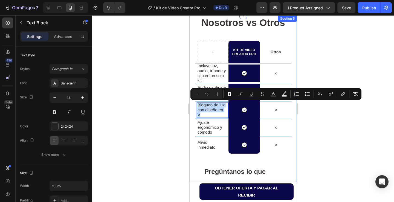
drag, startPoint x: 211, startPoint y: 115, endPoint x: 192, endPoint y: 105, distance: 21.4
click at [192, 105] on div "Nosotros vs Otros Heading Row ⁠⁠⁠⁠⁠⁠⁠ Kit de Video Creator Pro Heading Row Otro…" at bounding box center [242, 163] width 107 height 297
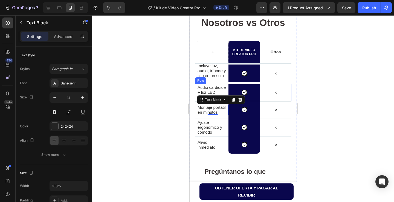
drag, startPoint x: 168, startPoint y: 93, endPoint x: 178, endPoint y: 96, distance: 10.6
click at [168, 93] on div at bounding box center [243, 108] width 302 height 187
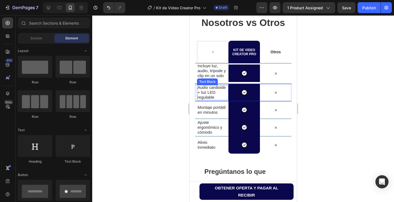
click at [215, 93] on span "Audio cardioide + luz LED regulable" at bounding box center [211, 92] width 28 height 15
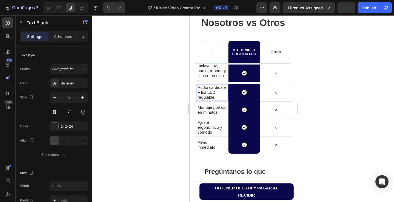
click at [214, 93] on span "Audio cardioide + luz LED regulable" at bounding box center [211, 92] width 28 height 15
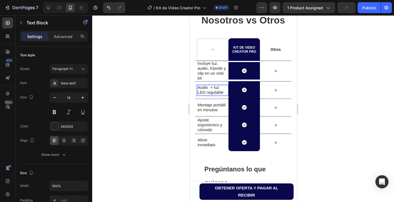
click at [199, 87] on span "Audio + luz LED regulable" at bounding box center [210, 90] width 26 height 10
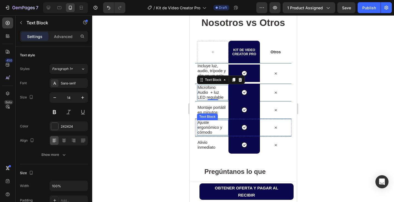
click at [215, 133] on p "Ajuste ergonómico y cómodo" at bounding box center [211, 127] width 28 height 15
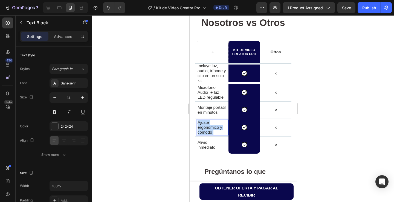
drag, startPoint x: 216, startPoint y: 133, endPoint x: 198, endPoint y: 126, distance: 19.3
click at [198, 126] on p "Ajuste ergonómico y cómodo" at bounding box center [211, 127] width 28 height 15
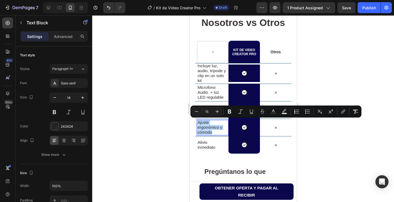
drag, startPoint x: 214, startPoint y: 131, endPoint x: 197, endPoint y: 123, distance: 18.4
click at [197, 123] on p "Ajuste ergonómico y cómodo" at bounding box center [211, 127] width 28 height 15
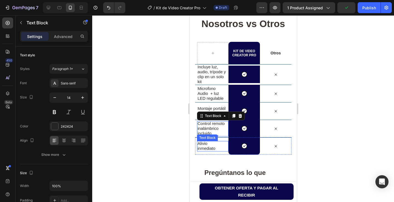
click at [219, 150] on p "Alivio inmediato" at bounding box center [211, 146] width 28 height 10
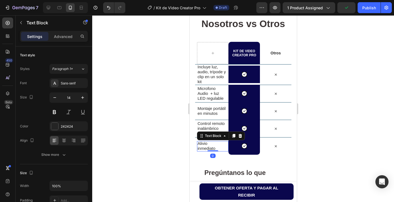
click at [218, 151] on p "Alivio inmediato" at bounding box center [211, 146] width 28 height 10
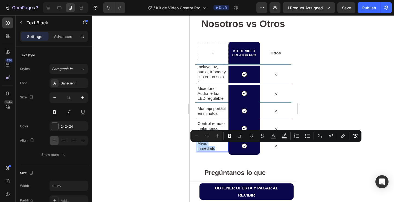
drag, startPoint x: 218, startPoint y: 153, endPoint x: 197, endPoint y: 149, distance: 22.0
click at [197, 149] on div "Alivio inmediato" at bounding box center [212, 146] width 30 height 10
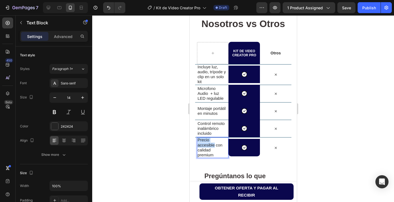
scroll to position [732, 0]
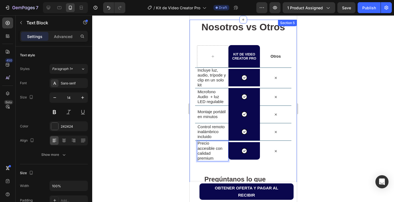
drag, startPoint x: 172, startPoint y: 132, endPoint x: 161, endPoint y: 133, distance: 11.3
click at [171, 131] on div at bounding box center [243, 108] width 302 height 187
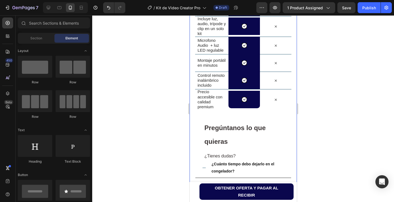
scroll to position [786, 0]
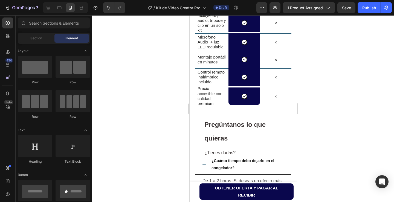
click at [178, 109] on div at bounding box center [243, 108] width 302 height 187
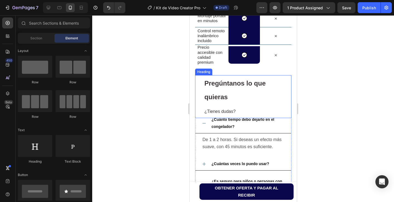
scroll to position [841, 0]
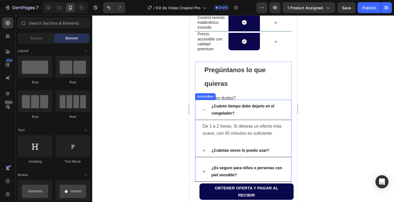
click at [240, 116] on p "¿Cuánto tiempo debo dejarlo en el congelador?" at bounding box center [247, 110] width 72 height 14
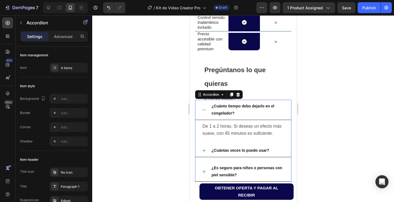
click at [240, 116] on p "¿Cuánto tiempo debo dejarlo en el congelador?" at bounding box center [247, 110] width 72 height 14
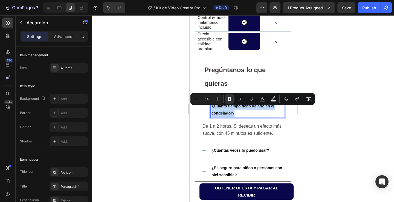
click at [240, 116] on p "¿Cuánto tiempo debo dejarlo en el congelador?" at bounding box center [247, 110] width 72 height 14
drag, startPoint x: 239, startPoint y: 116, endPoint x: 211, endPoint y: 110, distance: 29.4
click at [211, 110] on div "¿Cuánto tiempo debo dejarlo en el congelador?" at bounding box center [248, 109] width 74 height 15
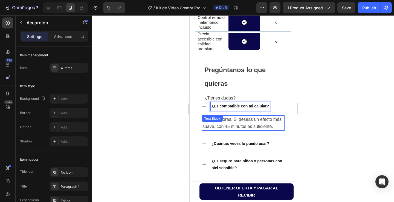
click at [228, 130] on p "De 1 a 2 horas. Si deseas un efecto más suave, con 45 minutos es suficiente." at bounding box center [243, 123] width 82 height 14
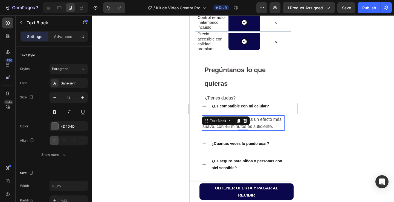
click at [228, 130] on p "De 1 a 2 horas. Si deseas un efecto más suave, con 45 minutos es suficiente." at bounding box center [243, 123] width 82 height 14
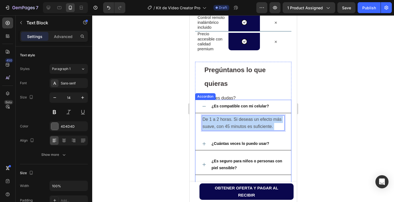
drag, startPoint x: 228, startPoint y: 138, endPoint x: 201, endPoint y: 122, distance: 31.6
click at [201, 122] on div "De 1 a 2 horas. Si deseas un efecto más suave, con 45 minutos es suficiente. Te…" at bounding box center [243, 123] width 96 height 20
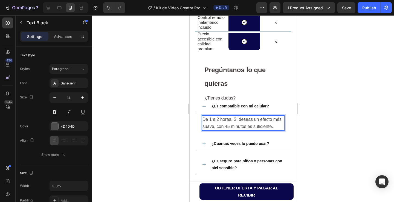
drag, startPoint x: 232, startPoint y: 135, endPoint x: 223, endPoint y: 139, distance: 9.6
click at [231, 130] on p "De 1 a 2 horas. Si deseas un efecto más suave, con 45 minutos es suficiente." at bounding box center [243, 123] width 82 height 14
click at [223, 130] on p "De 1 a 2 horas. Si deseas un efecto más suave, con 45 minutos es suficiente." at bounding box center [243, 123] width 82 height 14
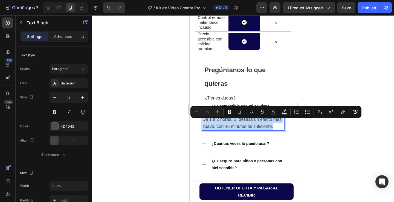
drag, startPoint x: 226, startPoint y: 137, endPoint x: 202, endPoint y: 123, distance: 27.8
click at [202, 123] on p "De 1 a 2 horas. Si deseas un efecto más suave, con 45 minutos es suficiente." at bounding box center [243, 123] width 82 height 14
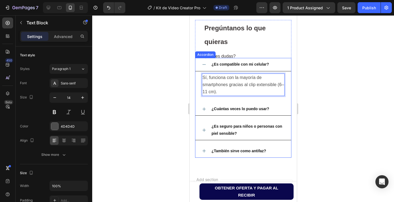
scroll to position [896, 0]
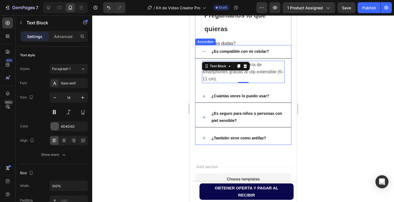
click at [269, 100] on div "¿Cuántas veces lo puedo usar?" at bounding box center [240, 96] width 59 height 8
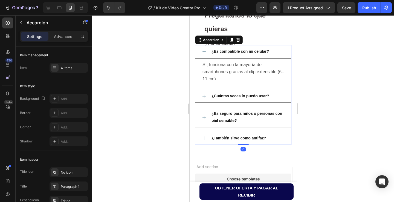
click at [269, 100] on div "¿Cuántas veces lo puedo usar?" at bounding box center [240, 96] width 59 height 8
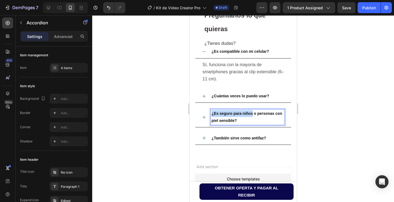
drag, startPoint x: 269, startPoint y: 100, endPoint x: 251, endPoint y: 107, distance: 19.4
click at [251, 107] on div "¿Es compatible con mi celular? Sí, funciona con la mayoría de smartphones graci…" at bounding box center [243, 95] width 96 height 100
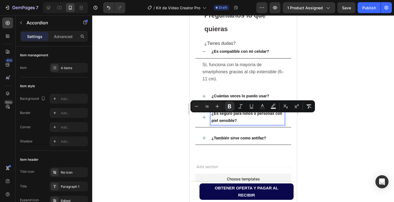
click at [268, 98] on strong "¿Cuántas veces lo puedo usar?" at bounding box center [240, 96] width 58 height 4
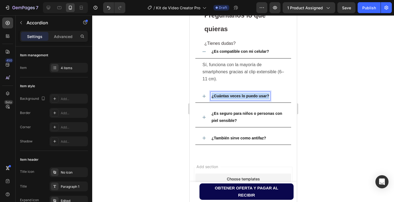
drag, startPoint x: 269, startPoint y: 98, endPoint x: 208, endPoint y: 103, distance: 61.5
click at [208, 103] on div "¿Cuántas veces lo puedo usar?" at bounding box center [243, 96] width 96 height 13
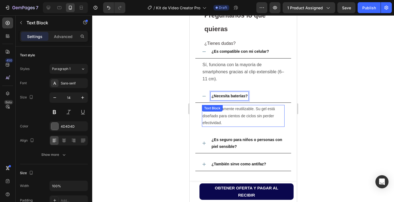
drag, startPoint x: 230, startPoint y: 125, endPoint x: 224, endPoint y: 130, distance: 7.9
click at [229, 125] on p "Es completamente reutilizable. Su gel está diseñado para cientos de ciclos sin …" at bounding box center [243, 116] width 82 height 21
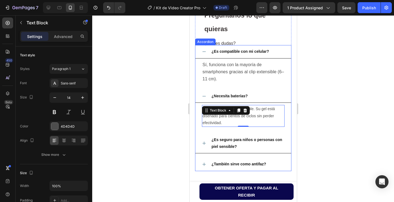
click at [224, 129] on div "Es completamente reutilizable. Su gel está diseñado para cientos de ciclos sin …" at bounding box center [243, 116] width 96 height 26
click at [225, 126] on p "Es completamente reutilizable. Su gel está diseñado para cientos de ciclos sin …" at bounding box center [243, 116] width 82 height 21
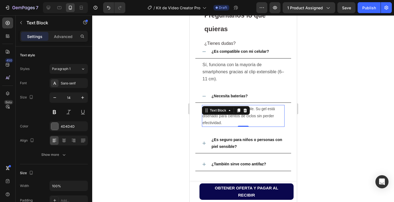
click at [226, 126] on p "Es completamente reutilizable. Su gel está diseñado para cientos de ciclos sin …" at bounding box center [243, 116] width 82 height 21
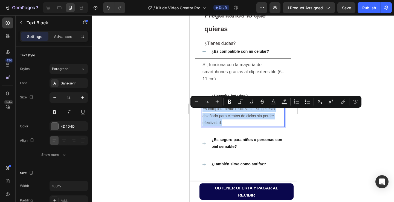
drag, startPoint x: 226, startPoint y: 126, endPoint x: 205, endPoint y: 114, distance: 23.7
click at [205, 114] on p "Es completamente reutilizable. Su gel está diseñado para cientos de ciclos sin …" at bounding box center [243, 116] width 82 height 21
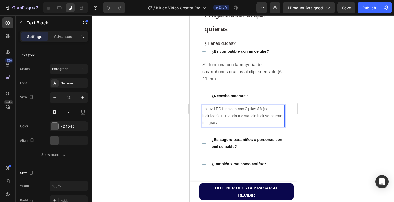
click at [246, 112] on p "La luz LED funciona con 2 pilas AA (no incluidas). El mando a distancia incluye…" at bounding box center [243, 116] width 82 height 21
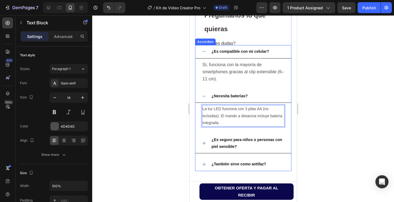
click at [253, 149] on p "¿Es seguro para niños o personas con piel sensible?" at bounding box center [247, 144] width 72 height 14
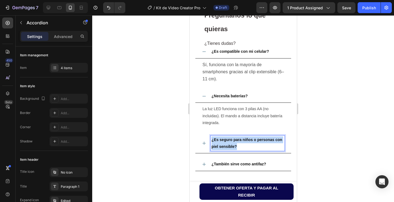
drag, startPoint x: 252, startPoint y: 150, endPoint x: 209, endPoint y: 143, distance: 43.3
click at [209, 143] on div "¿Es seguro para niños o personas con piel sensible?" at bounding box center [243, 144] width 96 height 20
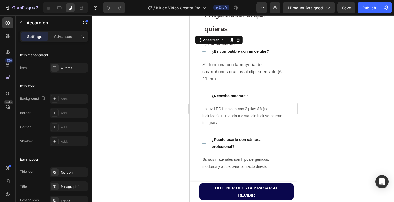
scroll to position [951, 0]
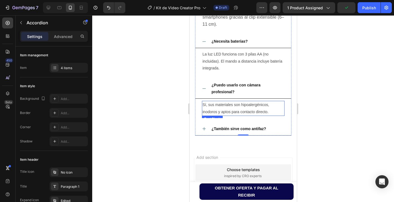
click at [272, 115] on p "Sí, sus materiales son hipoalergénicos, inodoros y aptos para contacto directo." at bounding box center [243, 109] width 82 height 14
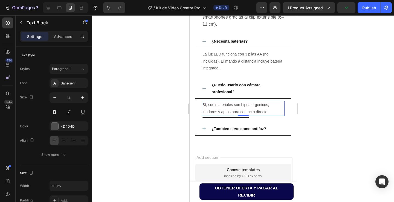
click at [272, 115] on p "Sí, sus materiales son hipoalergénicos, inodoros y aptos para contacto directo." at bounding box center [243, 109] width 82 height 14
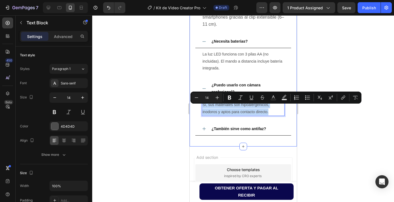
drag, startPoint x: 272, startPoint y: 116, endPoint x: 193, endPoint y: 110, distance: 79.1
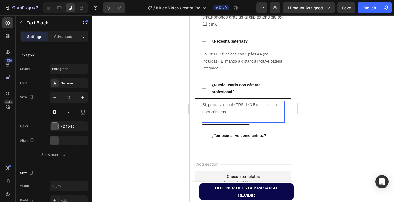
click at [269, 138] on div "¿También sirve como antifaz?" at bounding box center [248, 136] width 74 height 8
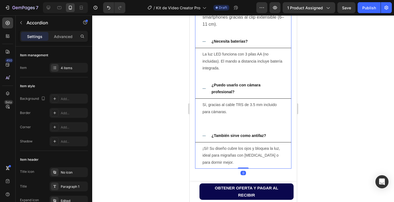
click at [268, 138] on div "¿También sirve como antifaz?" at bounding box center [248, 136] width 74 height 8
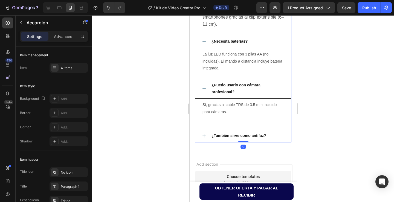
click at [268, 138] on div "¿También sirve como antifaz?" at bounding box center [248, 136] width 74 height 8
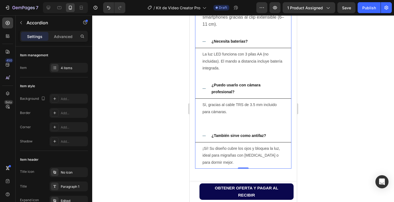
click at [268, 138] on div "¿También sirve como antifaz?" at bounding box center [248, 136] width 74 height 8
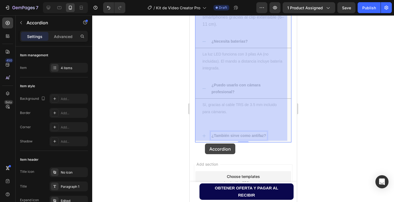
drag, startPoint x: 266, startPoint y: 139, endPoint x: 209, endPoint y: 143, distance: 57.1
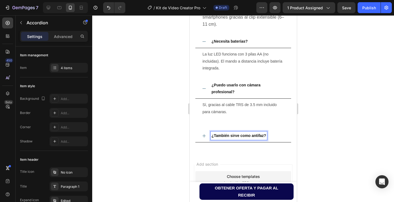
click at [266, 138] on strong "¿También sirve como antifaz?" at bounding box center [238, 136] width 55 height 4
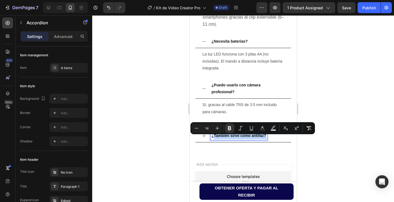
drag, startPoint x: 266, startPoint y: 139, endPoint x: 213, endPoint y: 145, distance: 52.6
click at [213, 143] on div "¿También sirve como antifaz?" at bounding box center [243, 136] width 96 height 13
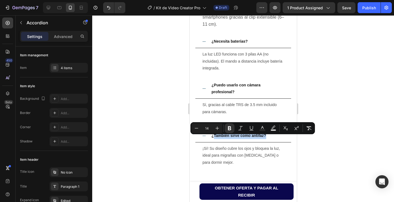
click at [267, 140] on div "¿También sirve como antifaz?" at bounding box center [248, 136] width 74 height 8
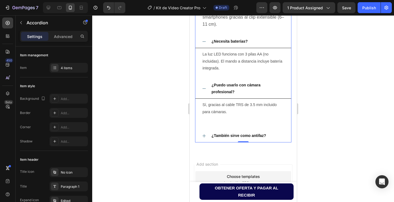
click at [267, 139] on div "¿También sirve como antifaz?" at bounding box center [239, 136] width 56 height 8
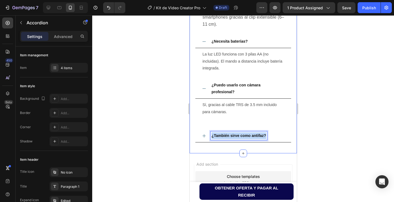
drag, startPoint x: 266, startPoint y: 139, endPoint x: 202, endPoint y: 146, distance: 64.8
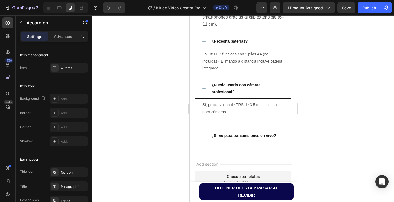
click at [202, 138] on icon at bounding box center [204, 136] width 4 height 4
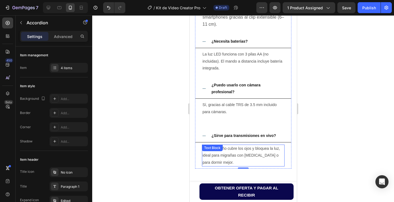
click at [240, 166] on p "¡Sí! Su diseño cubre los ojos y bloquea la luz, ideal para migrañas con fotosen…" at bounding box center [243, 155] width 82 height 21
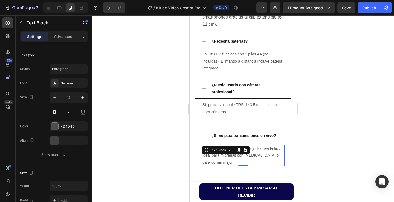
click at [240, 166] on p "¡Sí! Su diseño cubre los ojos y bloquea la luz, ideal para migrañas con fotosen…" at bounding box center [243, 155] width 82 height 21
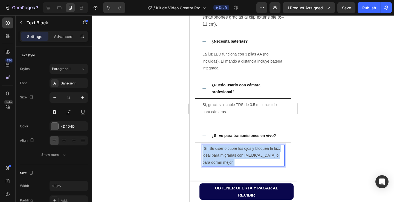
drag, startPoint x: 240, startPoint y: 166, endPoint x: 290, endPoint y: 173, distance: 50.6
click at [206, 150] on p "¡Sí! Su diseño cubre los ojos y bloquea la luz, ideal para migrañas con fotosen…" at bounding box center [243, 155] width 82 height 21
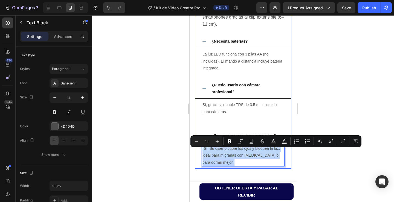
drag, startPoint x: 238, startPoint y: 168, endPoint x: 197, endPoint y: 151, distance: 44.7
click at [197, 151] on div "¡Sí! Su diseño cubre los ojos y bloquea la luz, ideal para migrañas con fotosen…" at bounding box center [243, 156] width 96 height 26
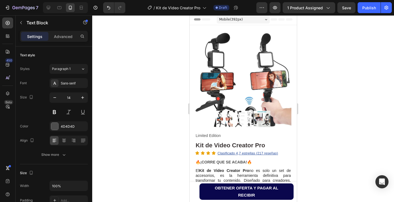
scroll to position [0, 0]
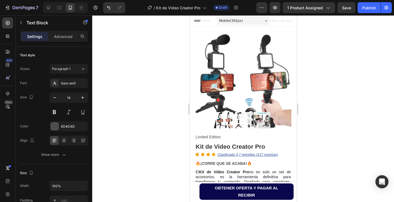
click at [157, 134] on div at bounding box center [243, 108] width 302 height 187
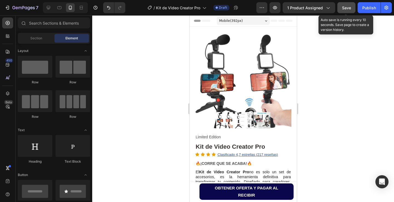
click at [346, 9] on span "Save" at bounding box center [346, 7] width 9 height 5
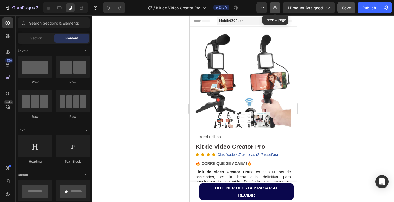
click at [275, 11] on button "button" at bounding box center [275, 7] width 11 height 11
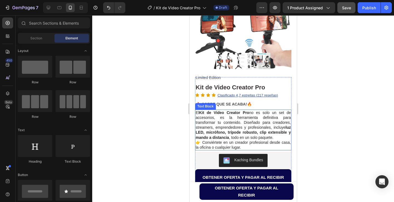
scroll to position [82, 0]
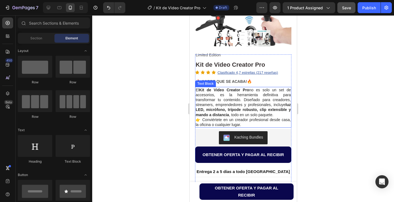
click at [261, 126] on p "👉 Conviértete en un creador profesional desde casa, la oficina o cualquier luga…" at bounding box center [242, 122] width 95 height 10
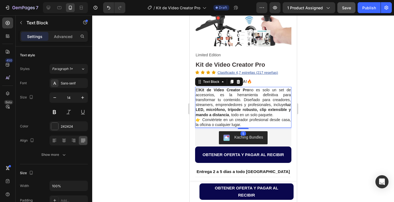
click at [261, 125] on p "👉 Conviértete en un creador profesional desde casa, la oficina o cualquier luga…" at bounding box center [242, 122] width 95 height 10
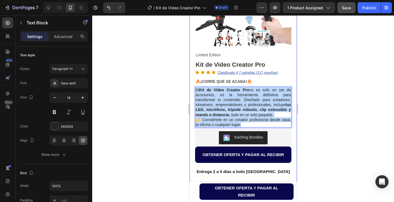
drag, startPoint x: 261, startPoint y: 125, endPoint x: 194, endPoint y: 84, distance: 78.2
click at [194, 84] on div "Product Images Row Limited Edition Text Block Kit de Video Creator Pro Product …" at bounding box center [242, 99] width 107 height 310
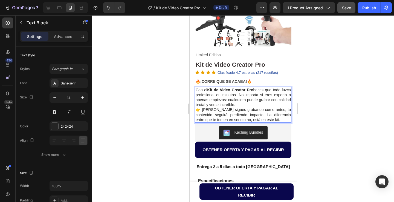
click at [264, 101] on p "Con el Kit de Video Creator Pro haces que todo luzca profesional en minutos. No…" at bounding box center [242, 98] width 95 height 20
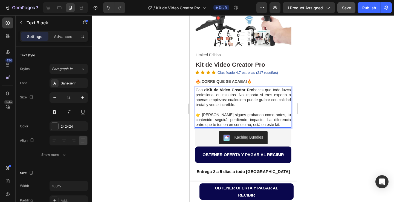
click at [182, 96] on div at bounding box center [243, 108] width 302 height 187
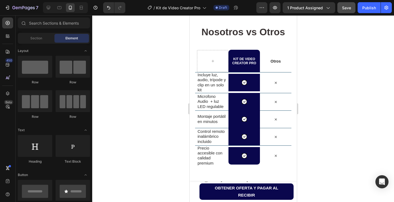
scroll to position [657, 0]
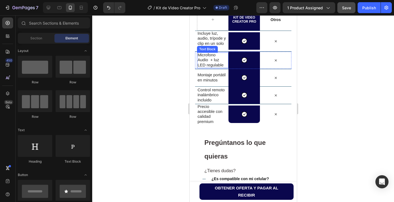
click at [212, 60] on span "Microfono Audio + luz LED regulable" at bounding box center [210, 60] width 26 height 15
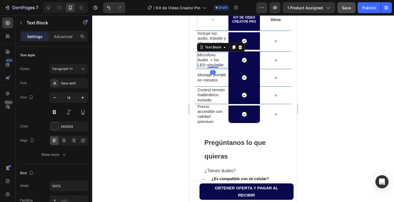
click at [212, 60] on span "Microfono Audio + luz LED regulable" at bounding box center [210, 60] width 26 height 15
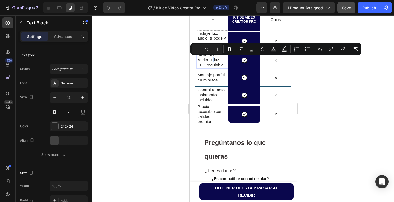
click at [212, 60] on span "Microfono Audio + luz LED regulable" at bounding box center [210, 60] width 26 height 15
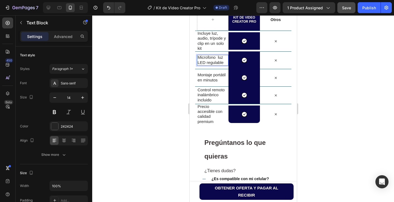
scroll to position [660, 0]
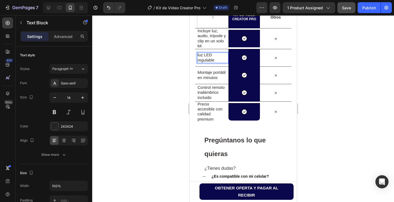
click at [175, 50] on div at bounding box center [243, 108] width 302 height 187
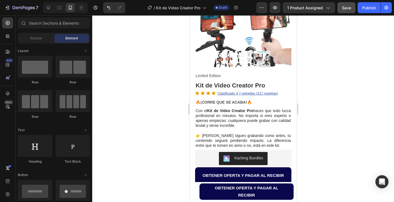
scroll to position [226, 0]
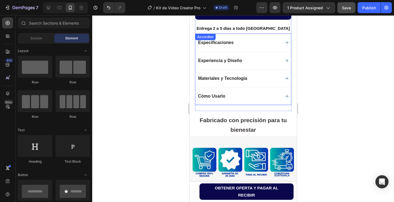
click at [285, 41] on icon at bounding box center [287, 43] width 4 height 4
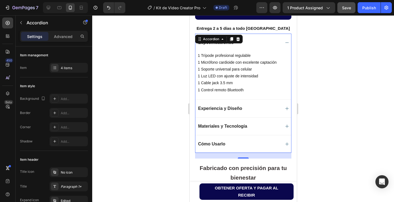
click at [278, 106] on div "Experiencia y Diseño" at bounding box center [243, 109] width 96 height 18
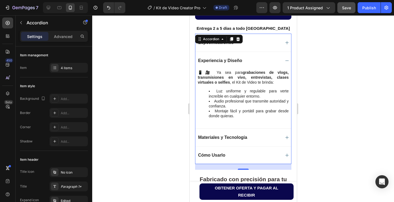
click at [285, 136] on icon at bounding box center [287, 138] width 4 height 4
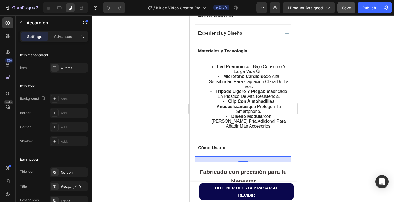
scroll to position [280, 0]
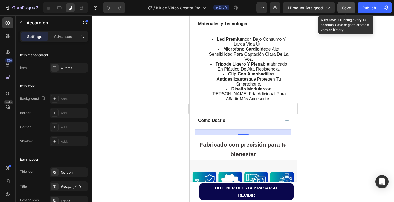
click at [347, 8] on span "Save" at bounding box center [346, 7] width 9 height 5
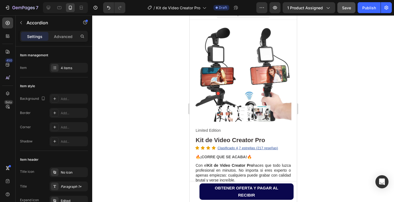
scroll to position [0, 0]
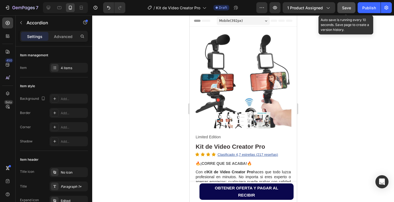
click at [345, 8] on span "Save" at bounding box center [346, 7] width 9 height 5
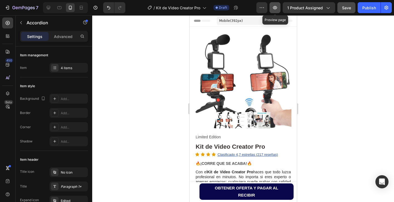
click at [275, 7] on icon "button" at bounding box center [274, 7] width 5 height 5
click at [373, 4] on button "Publish" at bounding box center [369, 7] width 23 height 11
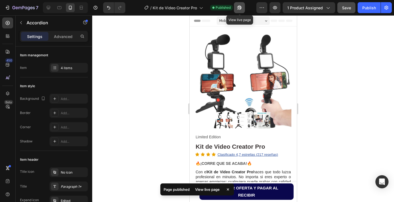
click at [239, 8] on icon "button" at bounding box center [237, 8] width 1 height 1
